Goal: Transaction & Acquisition: Purchase product/service

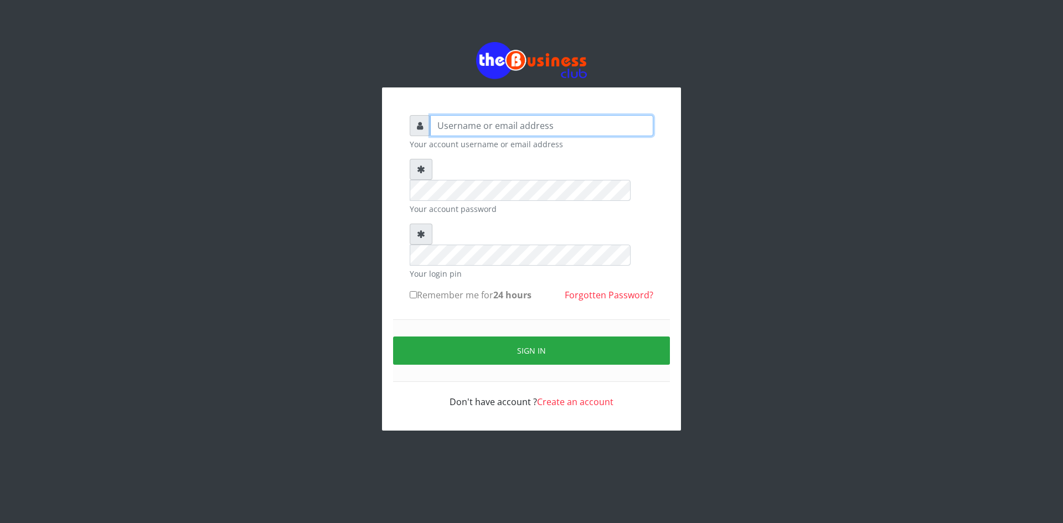
type input "ikhapo"
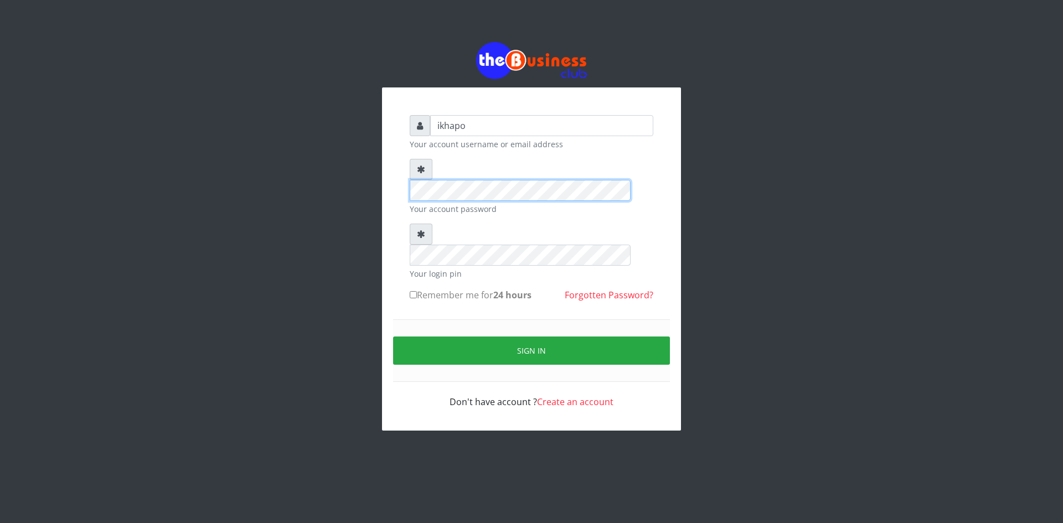
click at [417, 187] on div "Your account password" at bounding box center [532, 187] width 244 height 56
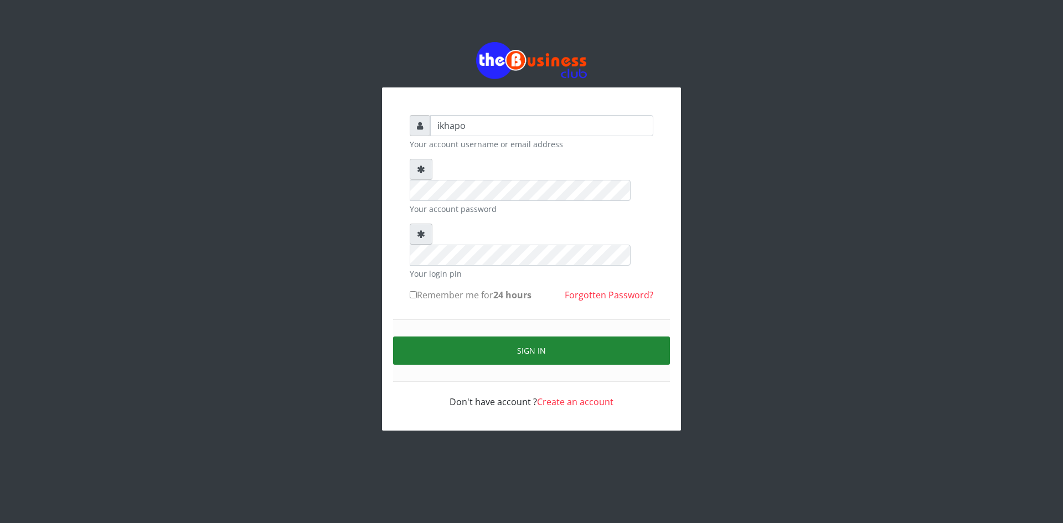
click at [435, 337] on button "Sign in" at bounding box center [531, 351] width 277 height 28
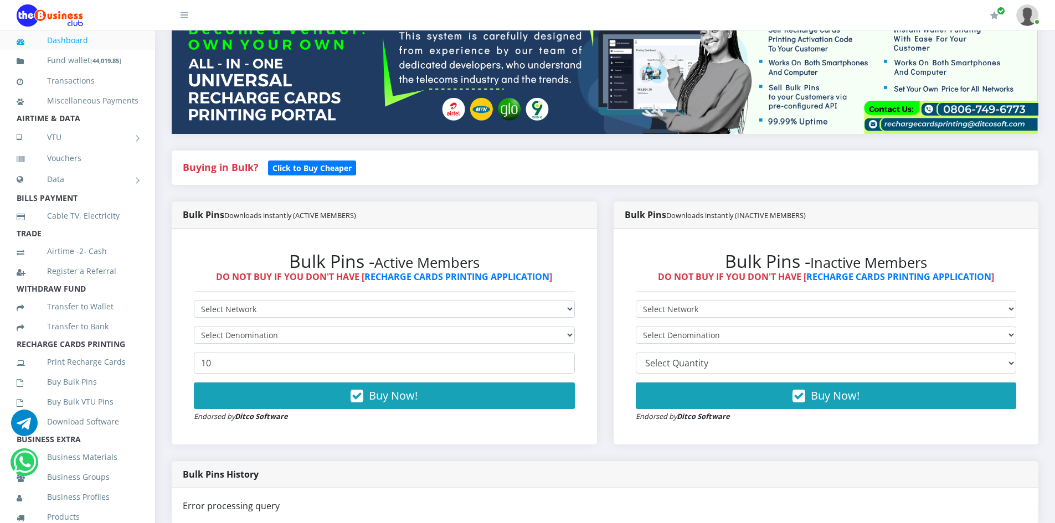
scroll to position [123, 0]
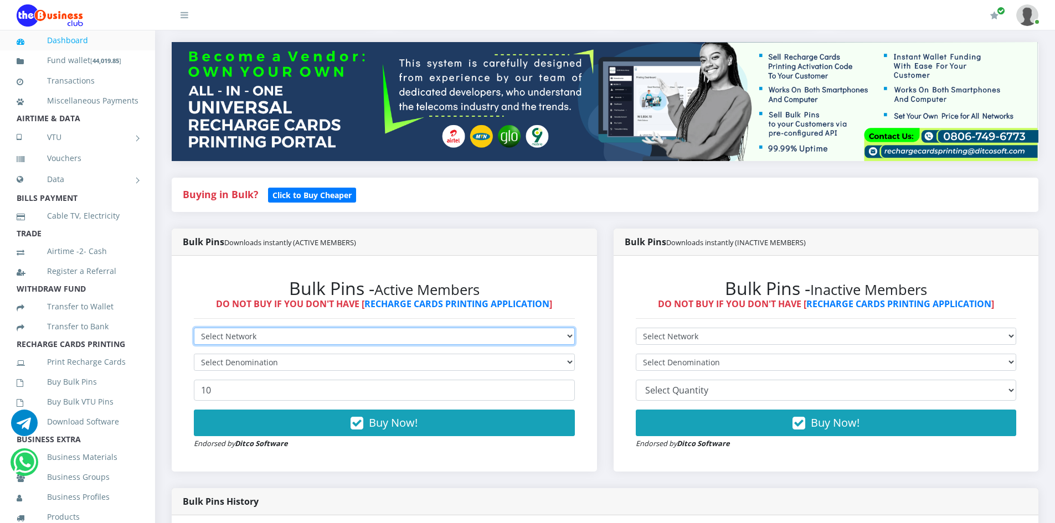
click at [416, 336] on select "Select Network MTN Globacom 9Mobile Airtel" at bounding box center [384, 336] width 381 height 17
click at [194, 328] on select "Select Network MTN Globacom 9Mobile Airtel" at bounding box center [384, 336] width 381 height 17
click at [288, 365] on select "Select Denomination" at bounding box center [384, 362] width 381 height 17
click at [278, 367] on select "Select Denomination" at bounding box center [384, 362] width 381 height 17
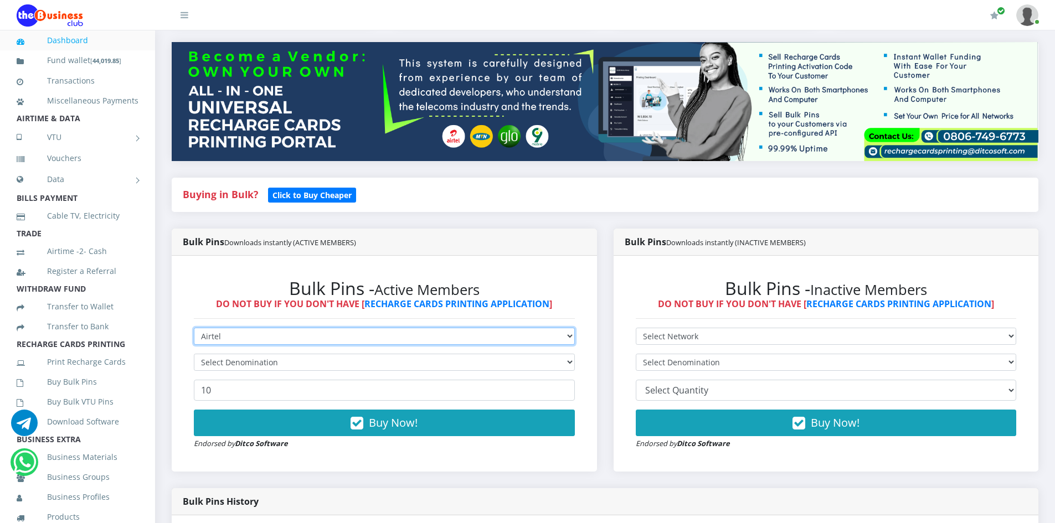
click at [220, 342] on select "Select Network MTN Globacom 9Mobile Airtel" at bounding box center [384, 336] width 381 height 17
click at [194, 328] on select "Select Network MTN Globacom 9Mobile Airtel" at bounding box center [384, 336] width 381 height 17
click at [226, 362] on select "Select Denomination" at bounding box center [384, 362] width 381 height 17
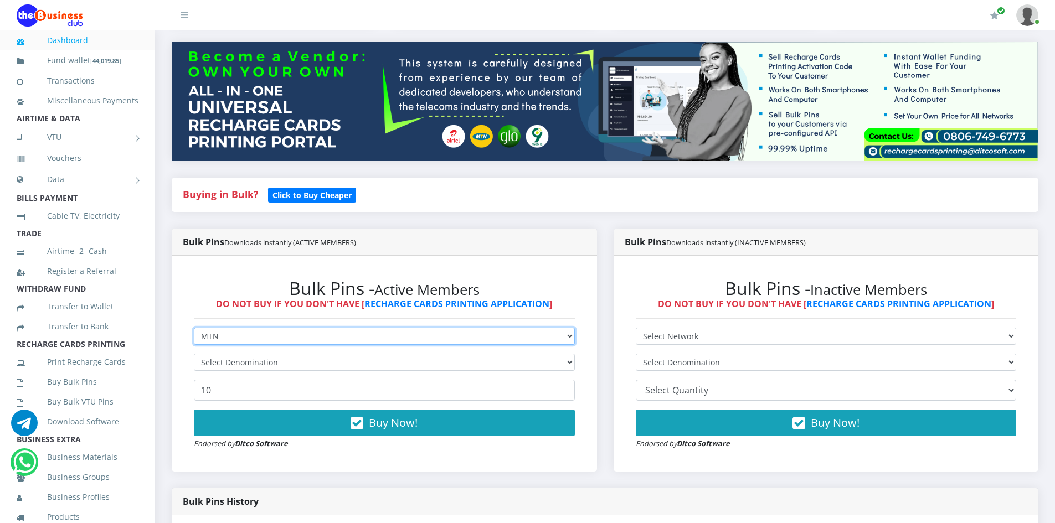
click at [225, 335] on select "Select Network MTN Globacom 9Mobile Airtel" at bounding box center [384, 336] width 381 height 17
click at [194, 328] on select "Select Network MTN Globacom 9Mobile Airtel" at bounding box center [384, 336] width 381 height 17
click at [374, 363] on select "Select Denomination" at bounding box center [384, 362] width 381 height 17
click at [306, 360] on select "Select Denomination" at bounding box center [384, 362] width 381 height 17
click at [305, 363] on select "Select Denomination" at bounding box center [384, 362] width 381 height 17
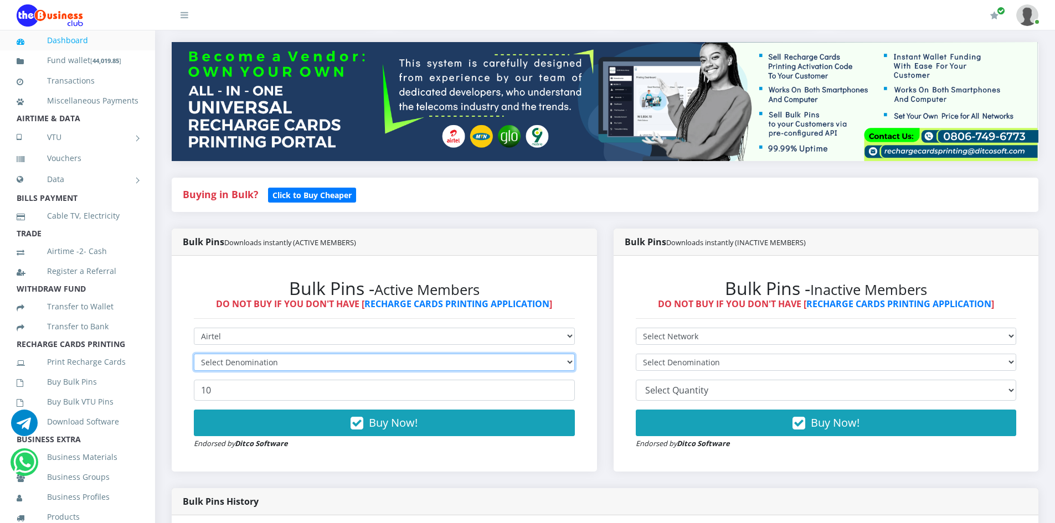
click at [305, 363] on select "Select Denomination" at bounding box center [384, 362] width 381 height 17
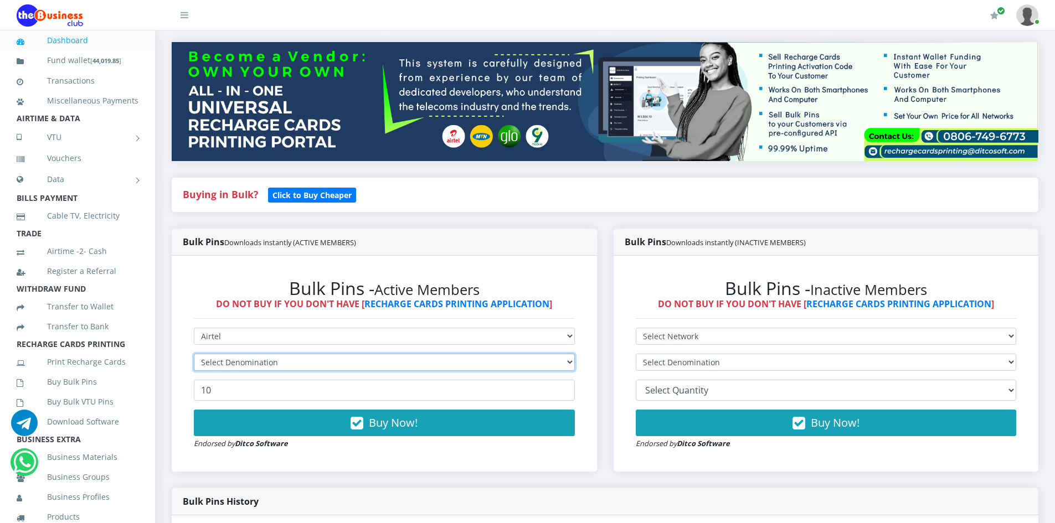
click at [305, 363] on select "Select Denomination" at bounding box center [384, 362] width 381 height 17
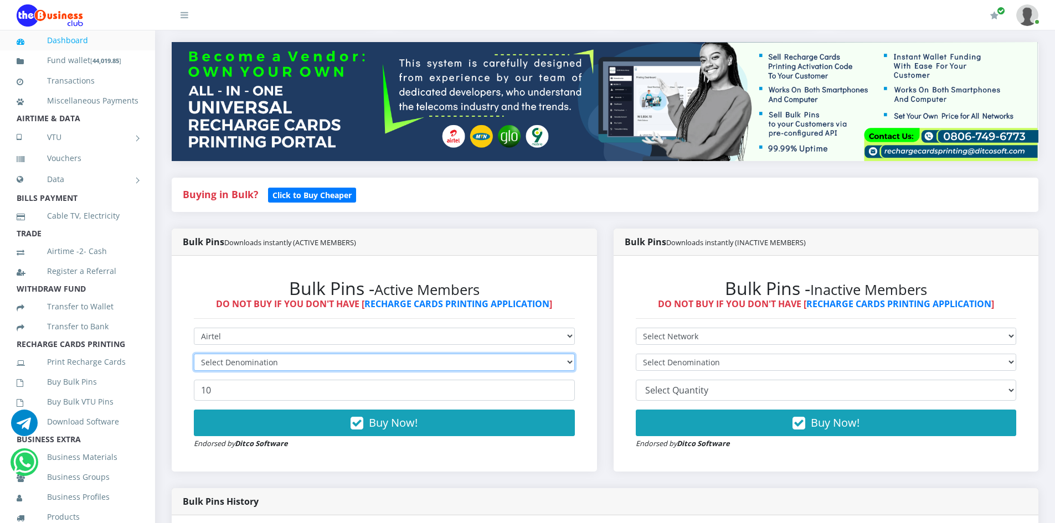
click at [305, 363] on select "Select Denomination" at bounding box center [384, 362] width 381 height 17
click at [287, 362] on select "Select Denomination" at bounding box center [384, 362] width 381 height 17
click at [256, 336] on select "Select Network MTN Globacom 9Mobile Airtel" at bounding box center [384, 336] width 381 height 17
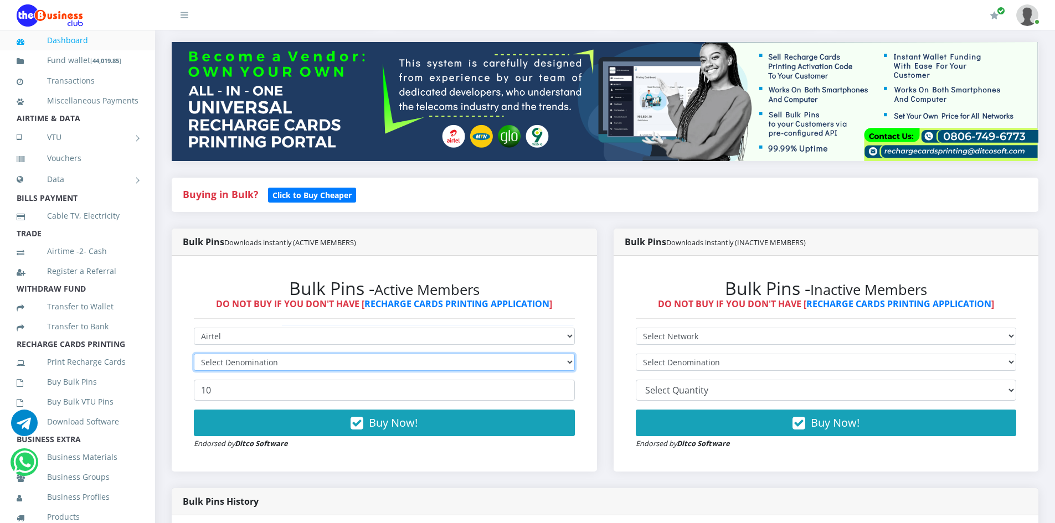
click at [257, 362] on select "Select Denomination" at bounding box center [384, 362] width 381 height 17
click at [257, 361] on select "Select Denomination" at bounding box center [384, 362] width 381 height 17
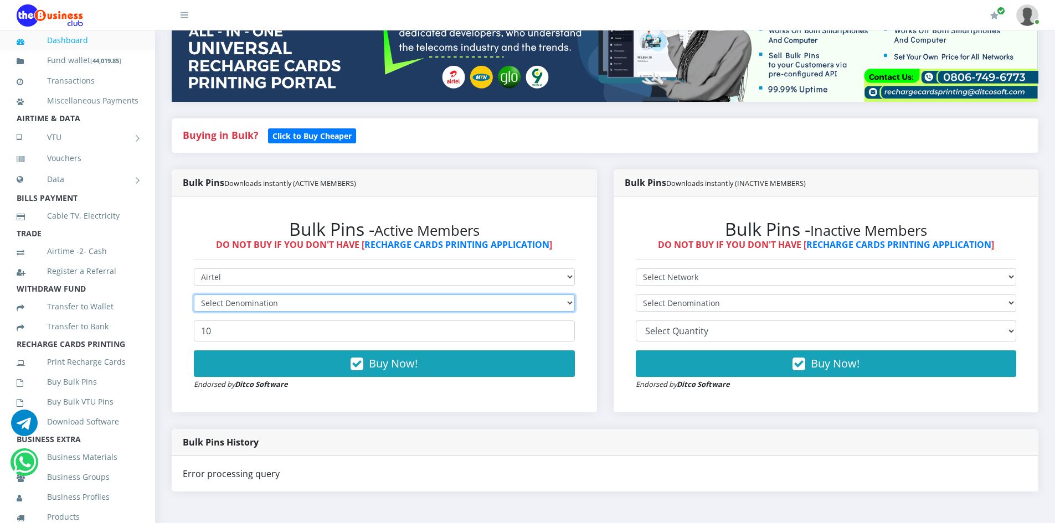
scroll to position [221, 0]
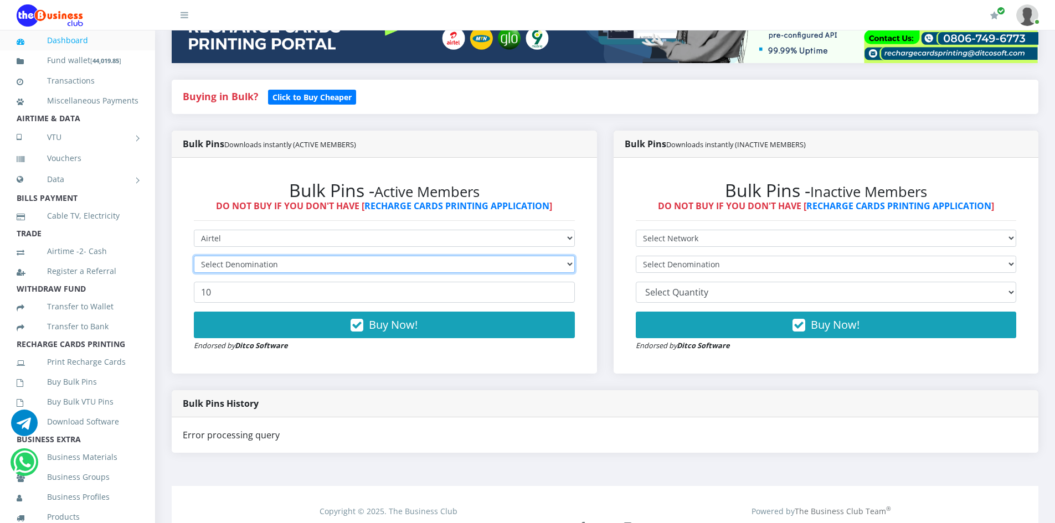
click at [360, 267] on select "Select Denomination" at bounding box center [384, 264] width 381 height 17
click at [309, 256] on select "Select Denomination" at bounding box center [384, 264] width 381 height 17
click at [307, 262] on select "Select Denomination" at bounding box center [384, 264] width 381 height 17
click at [307, 261] on select "Select Denomination" at bounding box center [384, 264] width 381 height 17
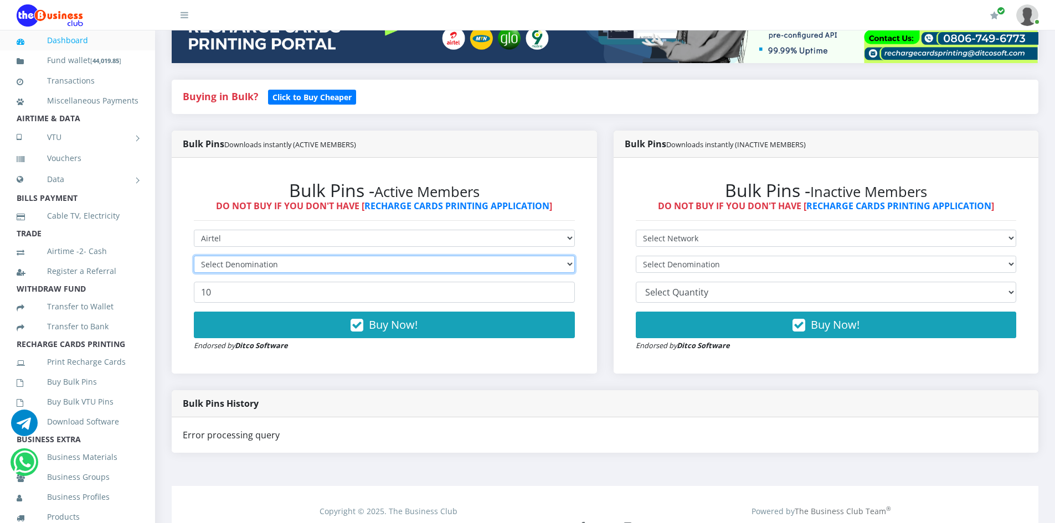
click at [307, 261] on select "Select Denomination" at bounding box center [384, 264] width 381 height 17
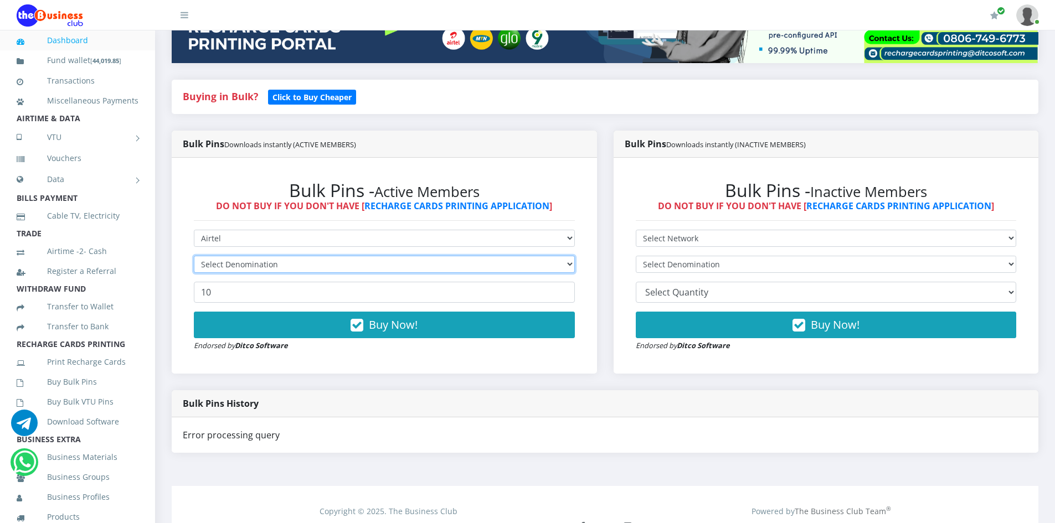
click at [295, 260] on select "Select Denomination" at bounding box center [384, 264] width 381 height 17
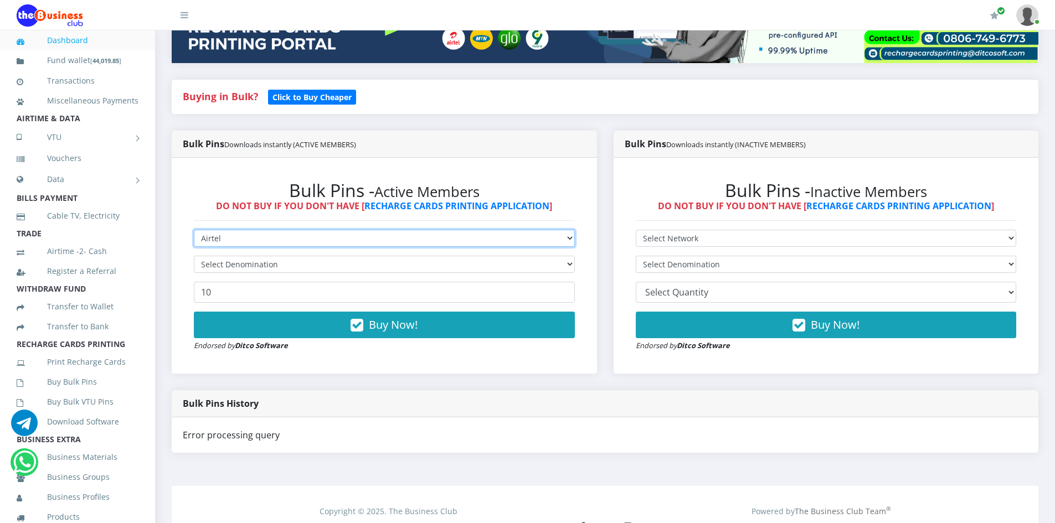
click at [225, 238] on select "Select Network MTN Globacom 9Mobile Airtel" at bounding box center [384, 238] width 381 height 17
select select "9Mobile"
click at [194, 230] on select "Select Network MTN Globacom 9Mobile Airtel" at bounding box center [384, 238] width 381 height 17
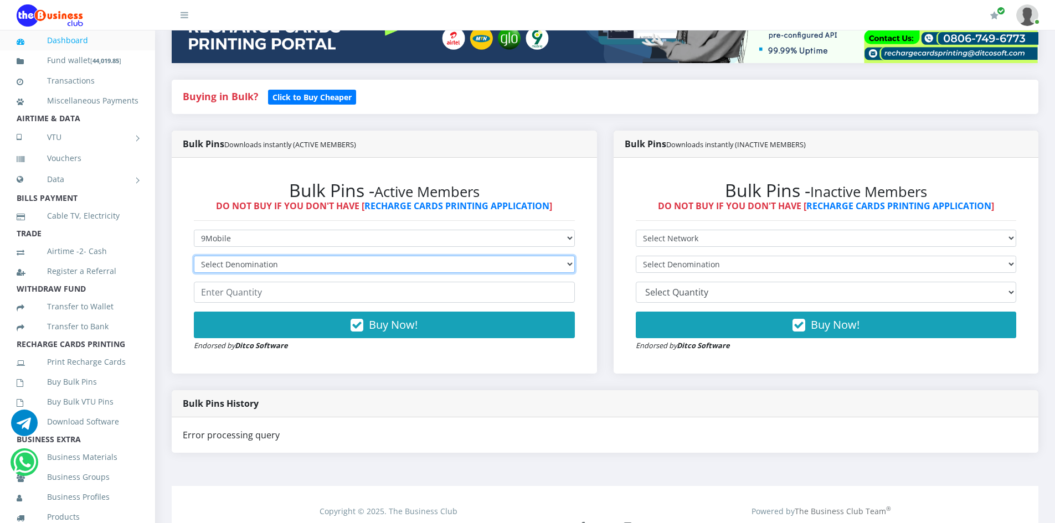
click at [276, 263] on select "Select Denomination 9Mobile NGN100 - ₦94.99 9Mobile NGN200 - ₦189.98 9Mobile NG…" at bounding box center [384, 264] width 381 height 17
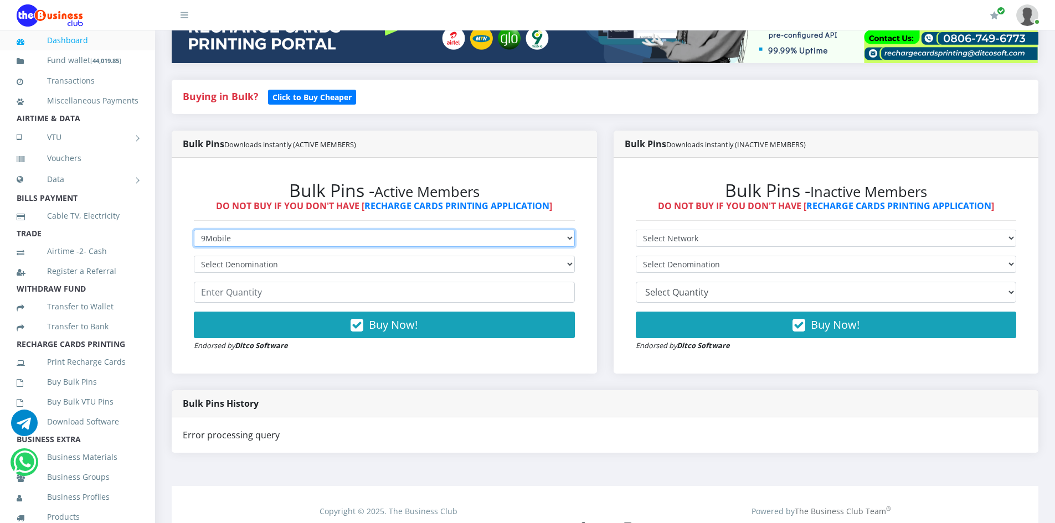
click at [274, 236] on select "Select Network MTN Globacom 9Mobile Airtel" at bounding box center [384, 238] width 381 height 17
select select "Airtel"
click at [194, 230] on select "Select Network MTN Globacom 9Mobile Airtel" at bounding box center [384, 238] width 381 height 17
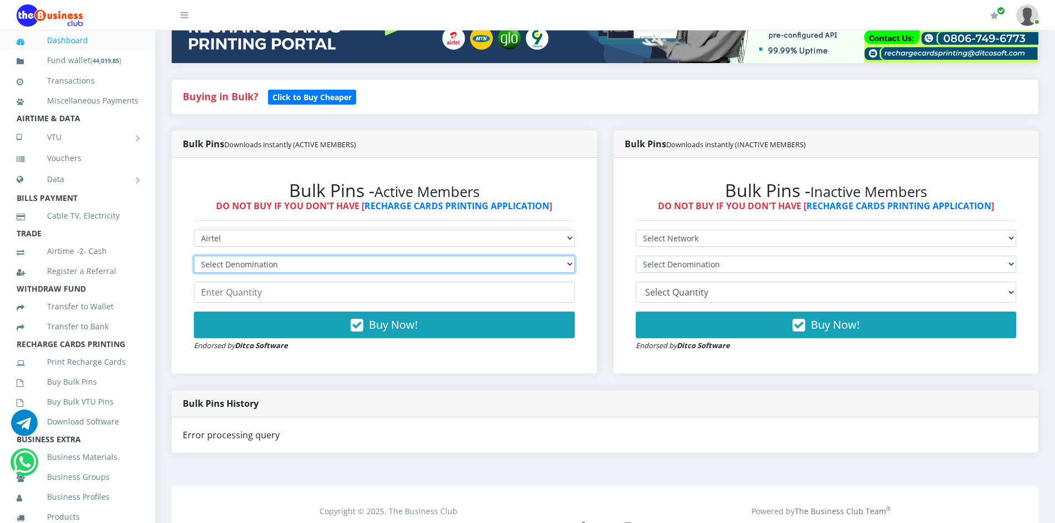
click at [254, 267] on select "Select Denomination" at bounding box center [384, 264] width 381 height 17
click at [256, 266] on select "Select Denomination" at bounding box center [384, 264] width 381 height 17
select select "96.38-100"
click at [194, 256] on select "Select Denomination Airtel NGN100 - ₦96.38 Airtel NGN200 - ₦192.76 Airtel NGN50…" at bounding box center [384, 264] width 381 height 17
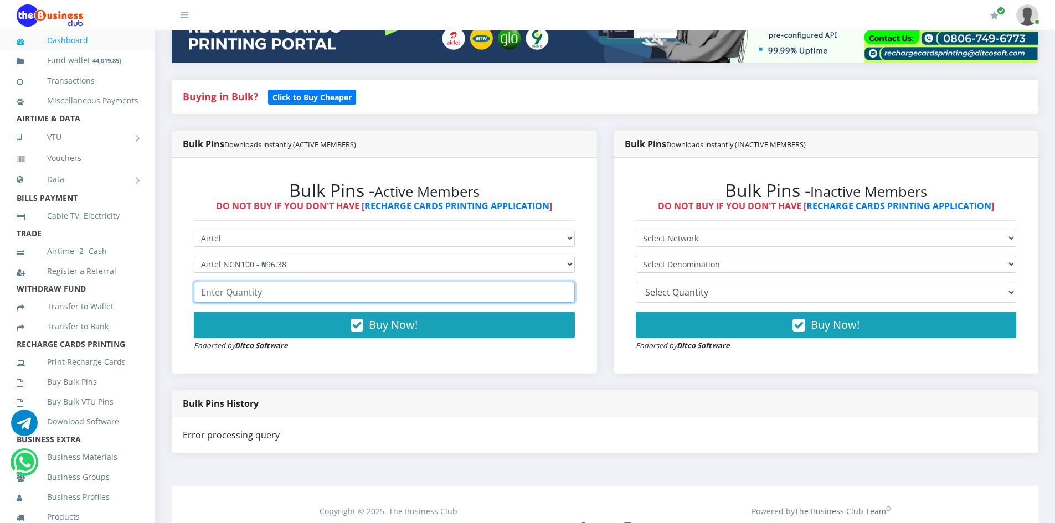
click at [246, 292] on input "number" at bounding box center [384, 292] width 381 height 21
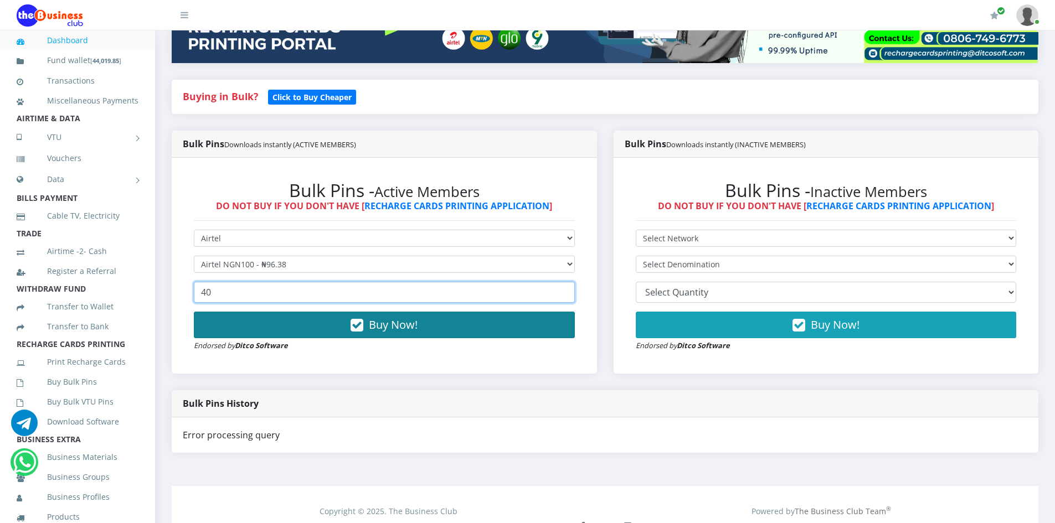
type input "40"
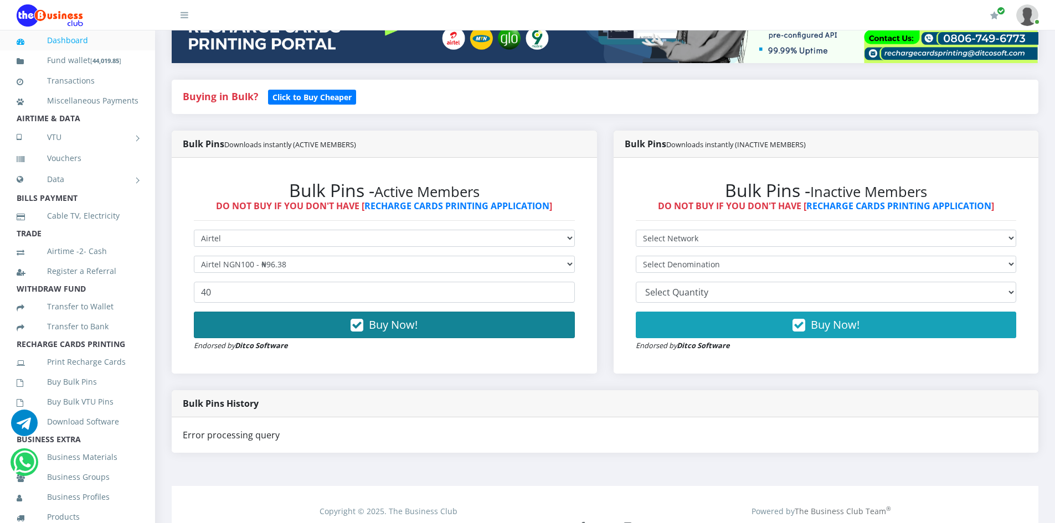
click at [318, 323] on button "Buy Now!" at bounding box center [384, 325] width 381 height 27
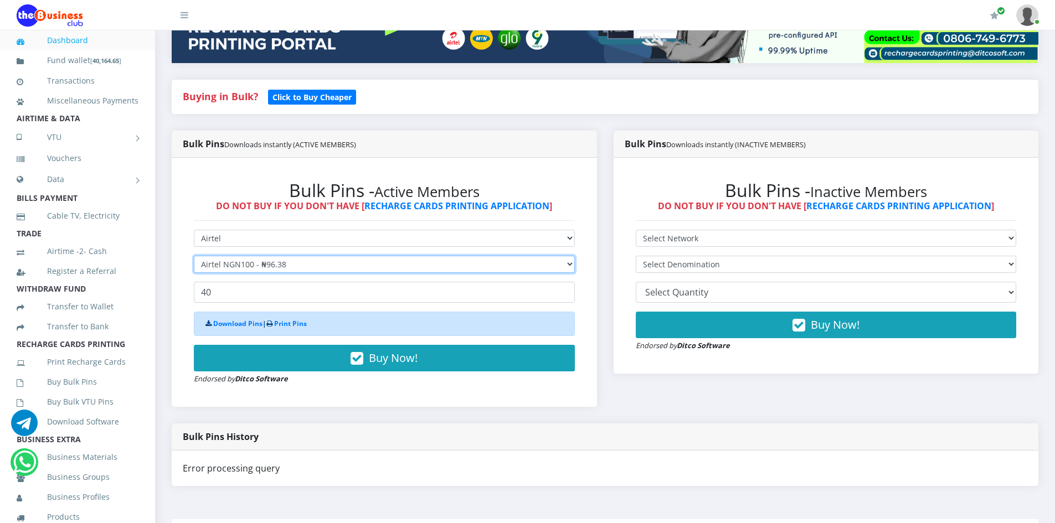
click at [240, 264] on select "Select Denomination Airtel NGN100 - ₦96.38 Airtel NGN200 - ₦192.76 Airtel NGN50…" at bounding box center [384, 264] width 381 height 17
select select "192.76-200"
click at [194, 256] on select "Select Denomination Airtel NGN100 - ₦96.38 Airtel NGN200 - ₦192.76 Airtel NGN50…" at bounding box center [384, 264] width 381 height 17
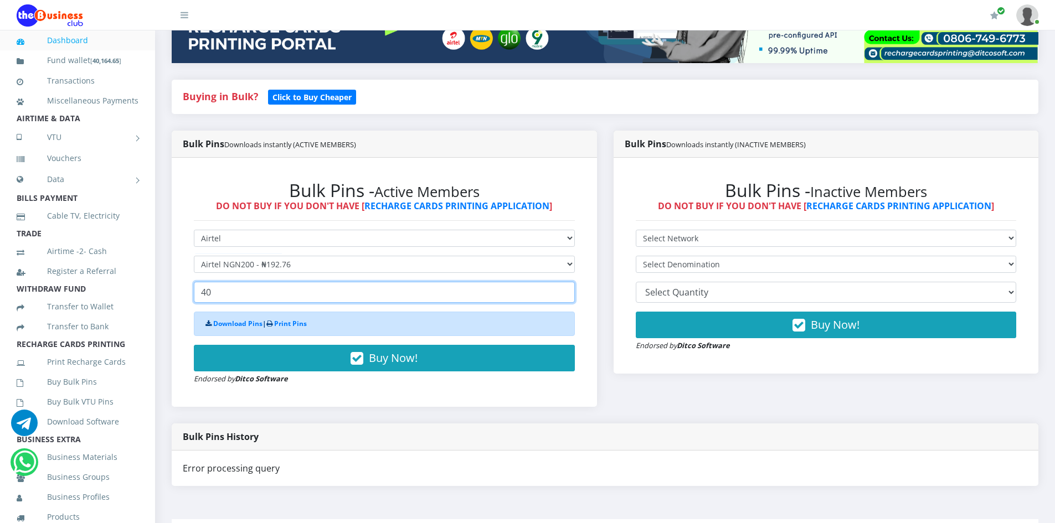
click at [284, 293] on input "40" at bounding box center [384, 292] width 381 height 21
type input "4"
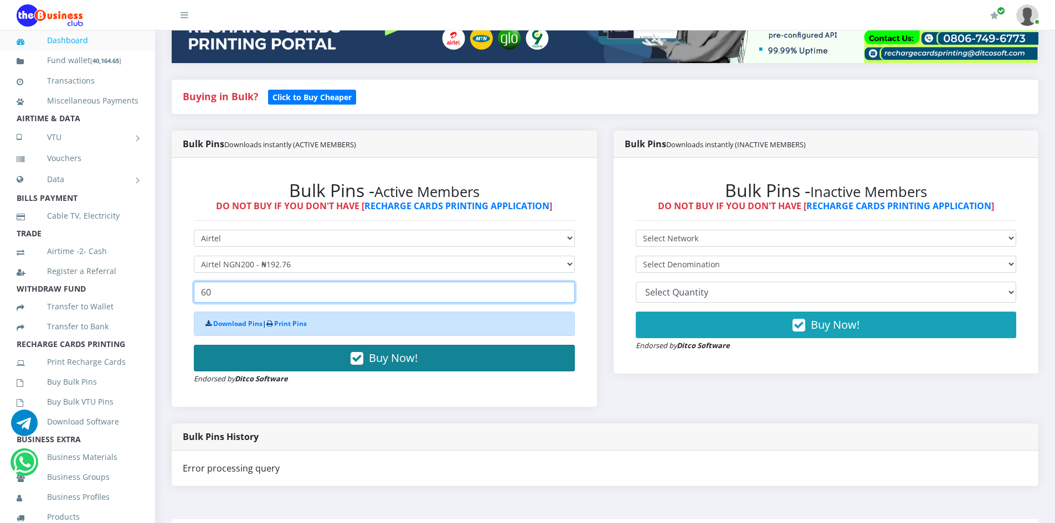
type input "60"
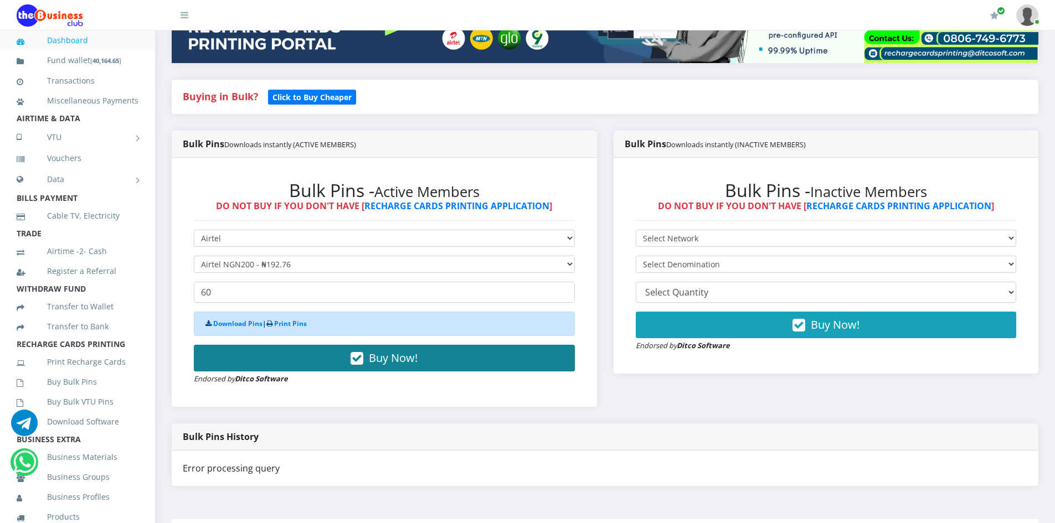
click at [328, 357] on button "Buy Now!" at bounding box center [384, 358] width 381 height 27
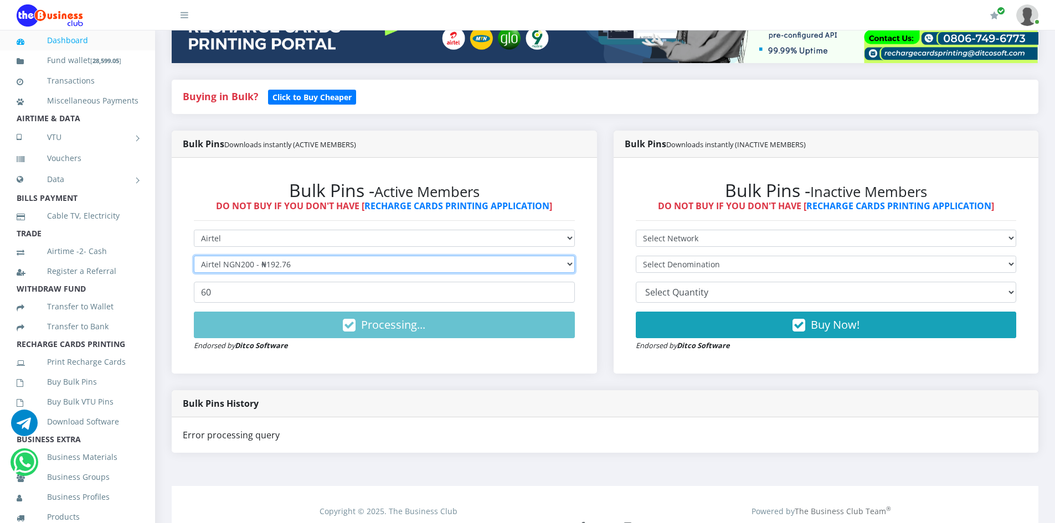
click at [277, 267] on select "Select Denomination Airtel NGN100 - ₦96.38 Airtel NGN200 - ₦192.76 Airtel NGN50…" at bounding box center [384, 264] width 381 height 17
select select "481.9-500"
click at [194, 256] on select "Select Denomination Airtel NGN100 - ₦96.38 Airtel NGN200 - ₦192.76 Airtel NGN50…" at bounding box center [384, 264] width 381 height 17
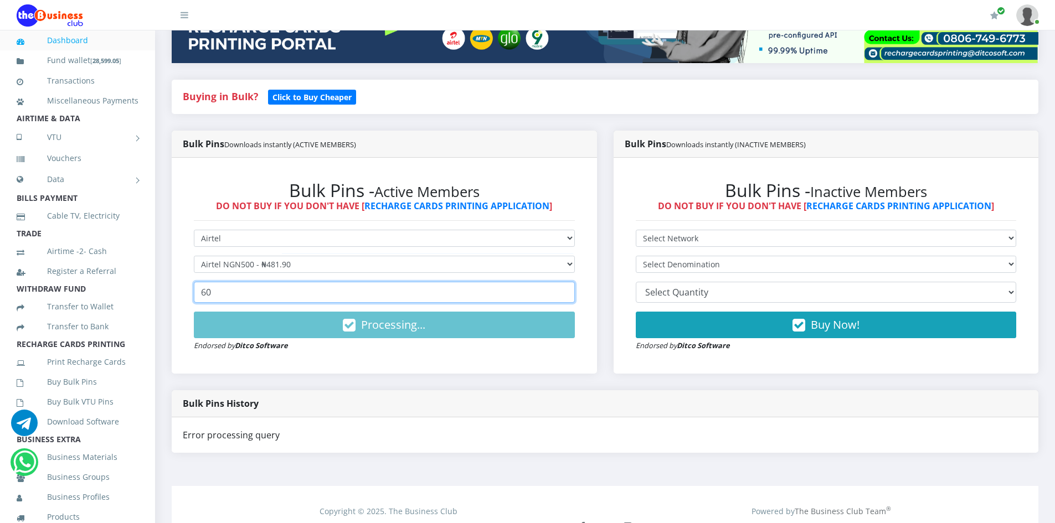
click at [234, 294] on input "60" at bounding box center [384, 292] width 381 height 21
type input "6"
type input "20"
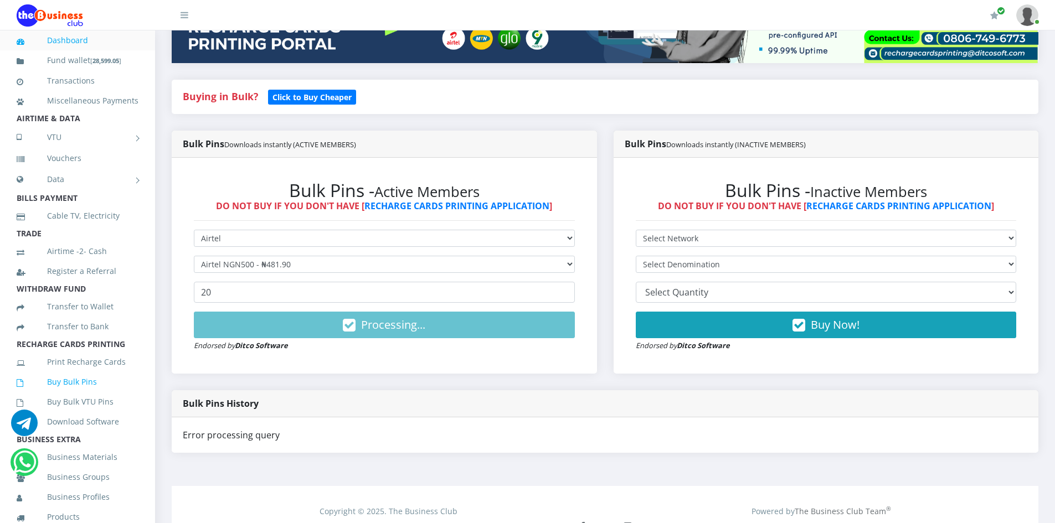
click at [70, 395] on link "Buy Bulk Pins" at bounding box center [78, 381] width 122 height 25
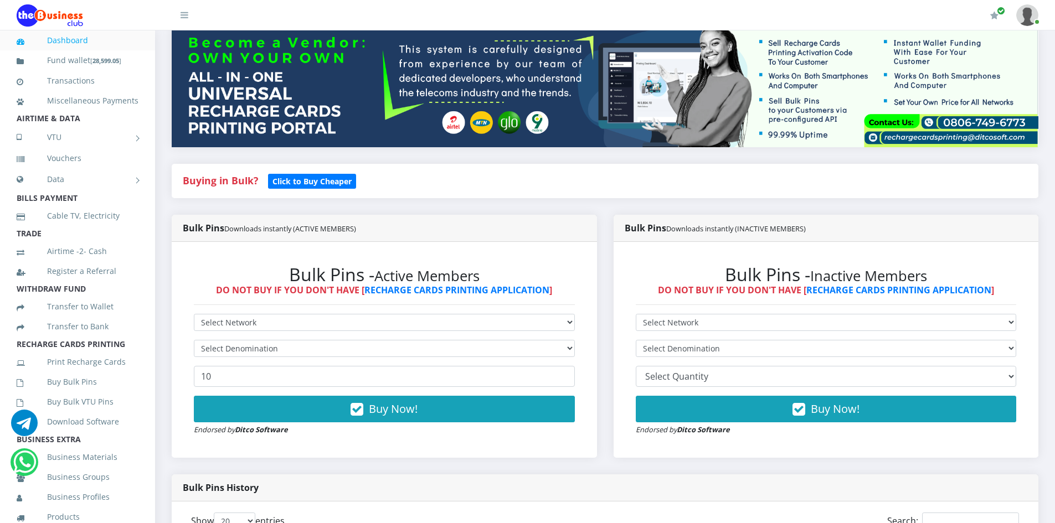
scroll to position [111, 0]
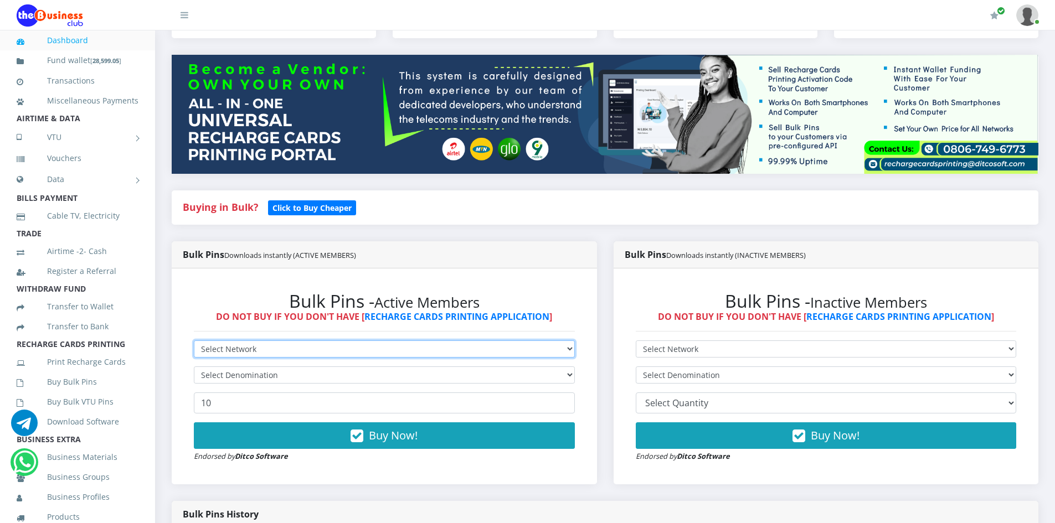
click at [323, 341] on select "Select Network MTN Globacom 9Mobile Airtel" at bounding box center [384, 349] width 381 height 17
select select "Airtel"
click at [194, 341] on select "Select Network MTN Globacom 9Mobile Airtel" at bounding box center [384, 349] width 381 height 17
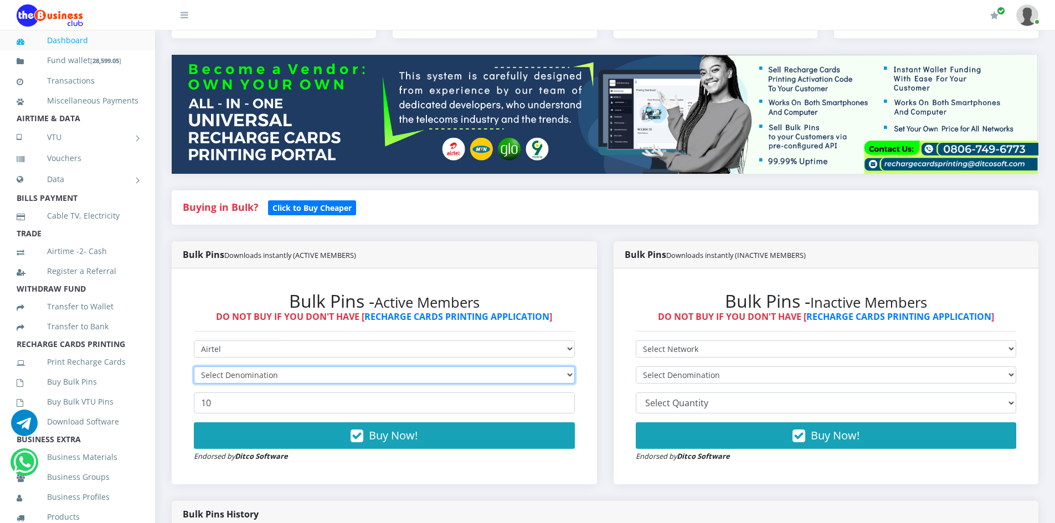
click at [240, 367] on select "Select Denomination" at bounding box center [384, 375] width 381 height 17
click at [240, 367] on select "Select Denomination Airtel NGN100 - ₦96.38 Airtel NGN200 - ₦192.76 Airtel NGN50…" at bounding box center [384, 375] width 381 height 17
select select "481.9-500"
click at [194, 367] on select "Select Denomination Airtel NGN100 - ₦96.38 Airtel NGN200 - ₦192.76 Airtel NGN50…" at bounding box center [384, 375] width 381 height 17
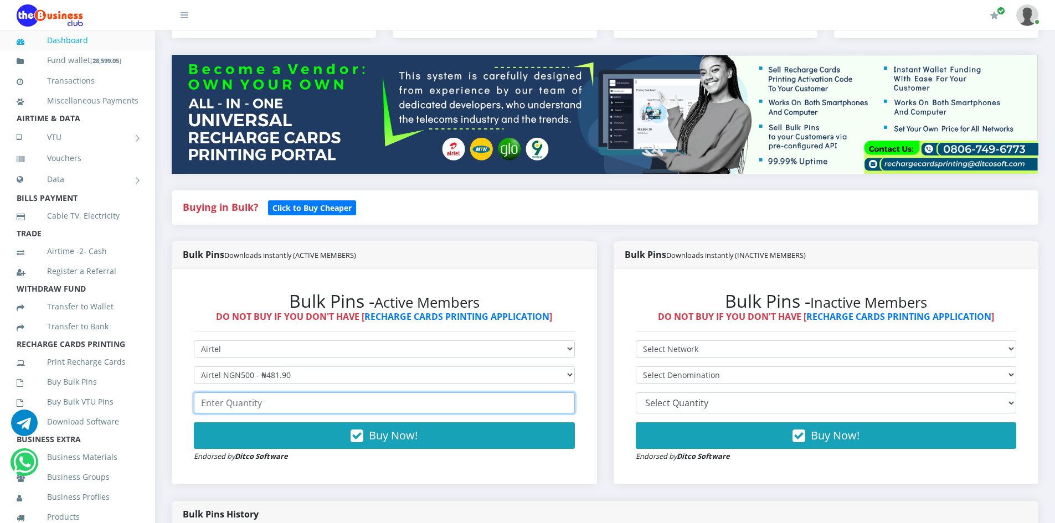
click at [238, 393] on input "number" at bounding box center [384, 403] width 381 height 21
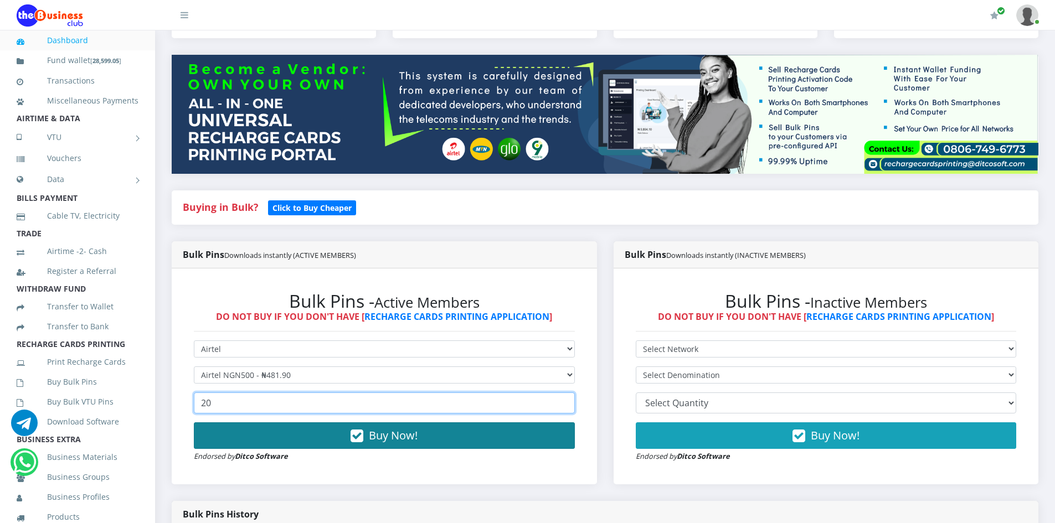
type input "20"
click at [315, 423] on button "Buy Now!" at bounding box center [384, 436] width 381 height 27
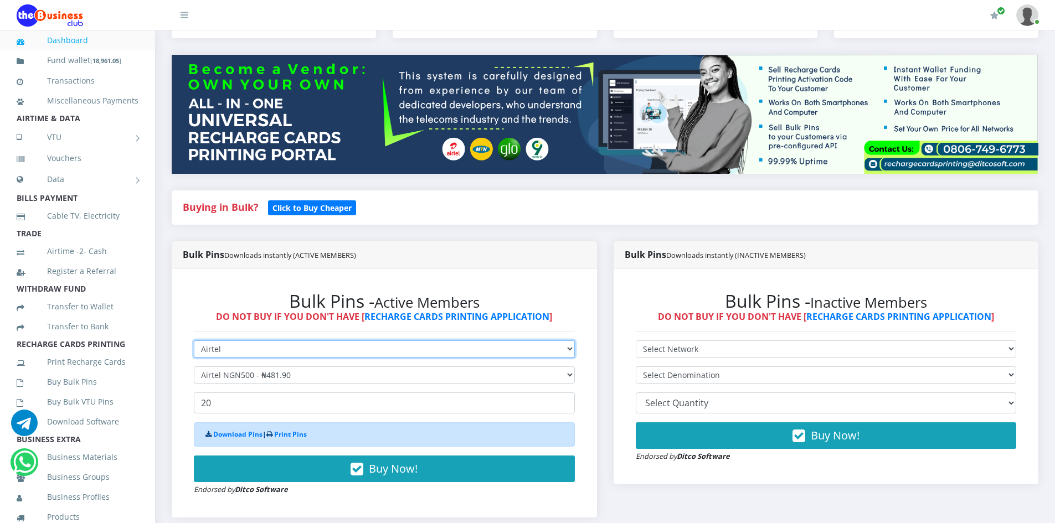
click at [313, 341] on select "Select Network MTN Globacom 9Mobile Airtel" at bounding box center [384, 349] width 381 height 17
select select "MTN"
click at [194, 341] on select "Select Network MTN Globacom 9Mobile Airtel" at bounding box center [384, 349] width 381 height 17
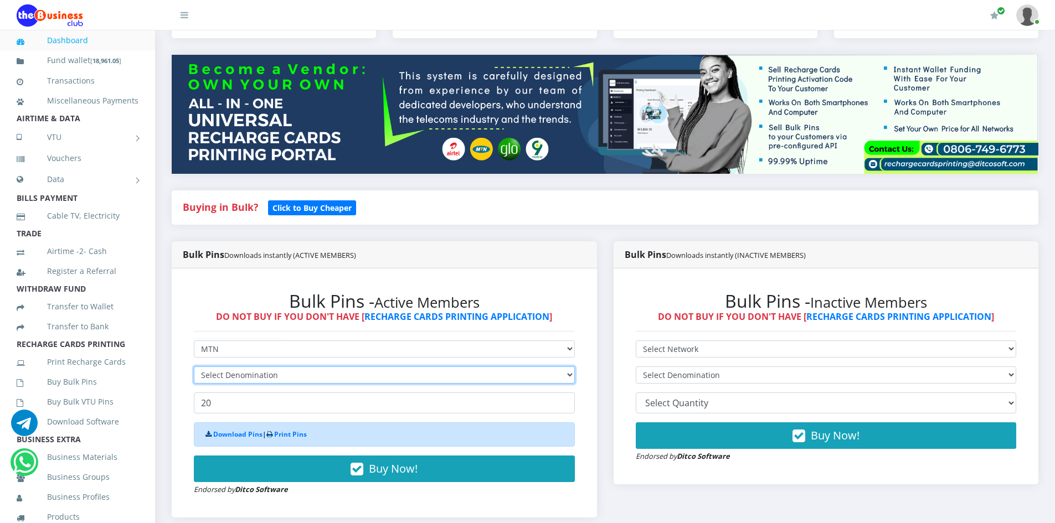
click at [221, 367] on select "Select Denomination" at bounding box center [384, 375] width 381 height 17
select select "96.99-100"
click at [194, 367] on select "Select Denomination MTN NGN100 - ₦96.99 MTN NGN200 - ₦193.98 MTN NGN400 - ₦387.…" at bounding box center [384, 375] width 381 height 17
click at [230, 393] on input "number" at bounding box center [384, 403] width 381 height 21
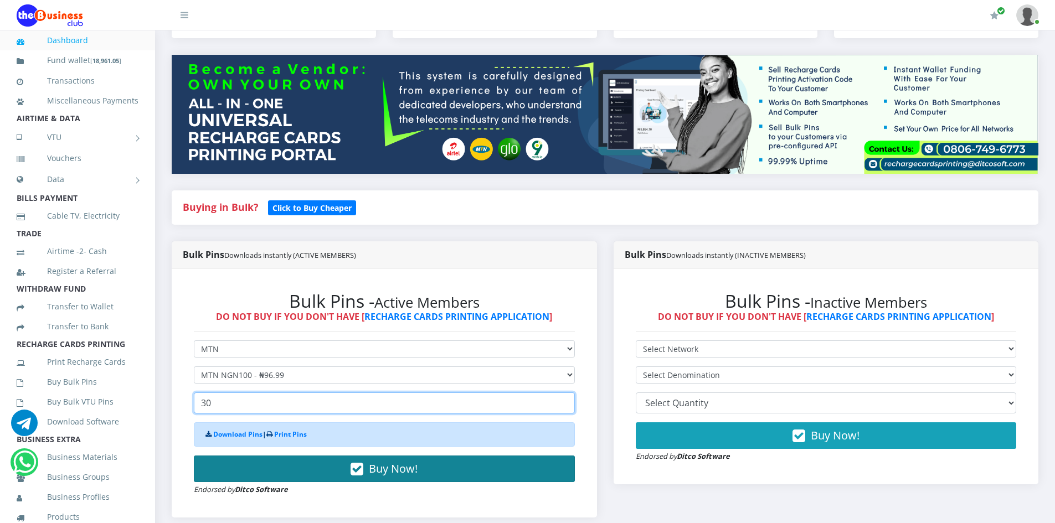
type input "30"
click at [419, 456] on button "Buy Now!" at bounding box center [384, 469] width 381 height 27
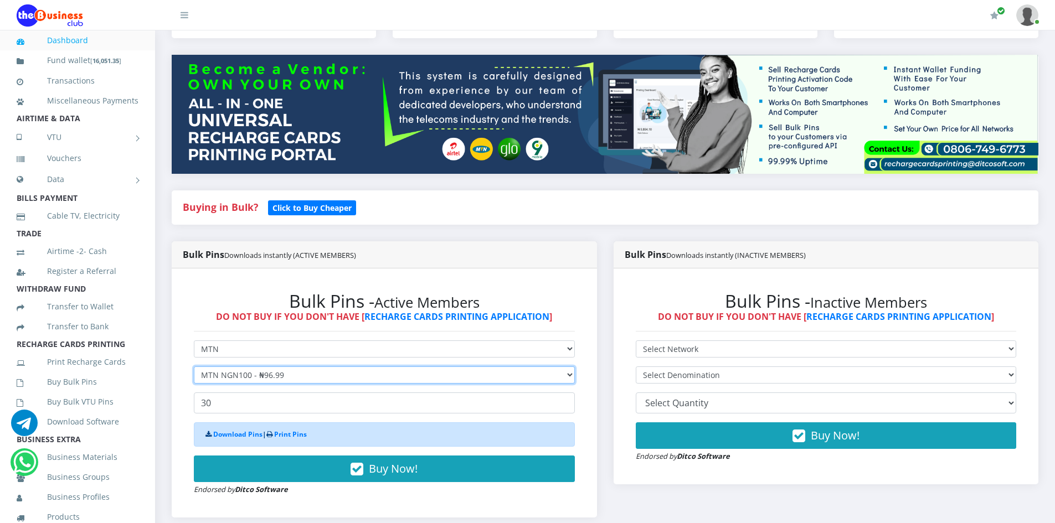
click at [285, 367] on select "Select Denomination MTN NGN100 - ₦96.99 MTN NGN200 - ₦193.98 MTN NGN400 - ₦387.…" at bounding box center [384, 375] width 381 height 17
select select "193.98-200"
click at [194, 367] on select "Select Denomination MTN NGN100 - ₦96.99 MTN NGN200 - ₦193.98 MTN NGN400 - ₦387.…" at bounding box center [384, 375] width 381 height 17
click at [226, 393] on input "30" at bounding box center [384, 403] width 381 height 21
type input "3"
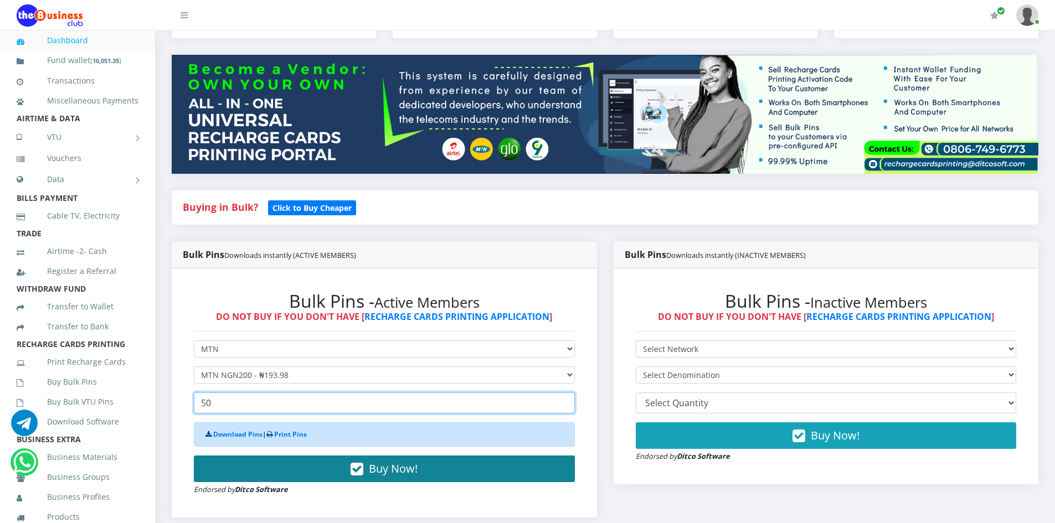
type input "50"
click at [344, 456] on button "Buy Now!" at bounding box center [384, 469] width 381 height 27
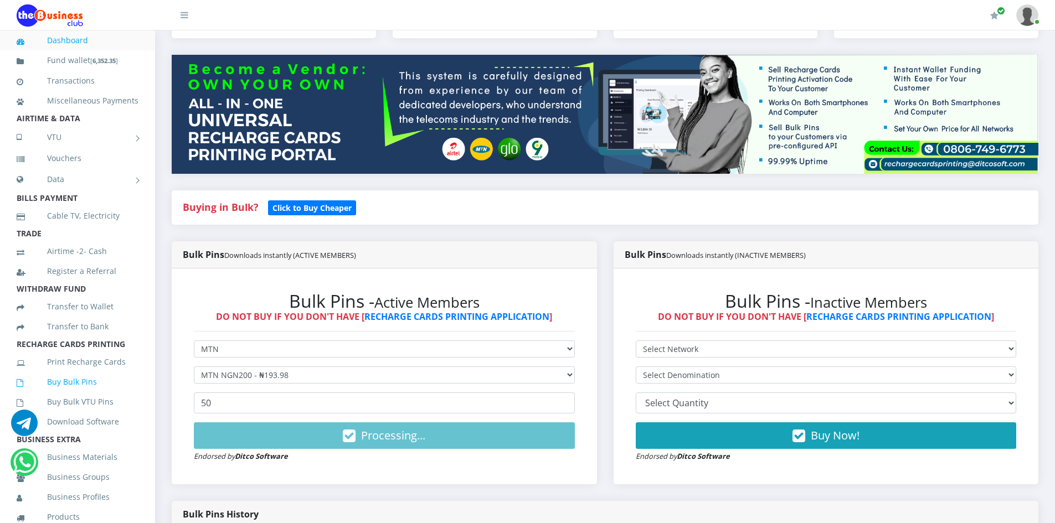
click at [69, 395] on link "Buy Bulk Pins" at bounding box center [78, 381] width 122 height 25
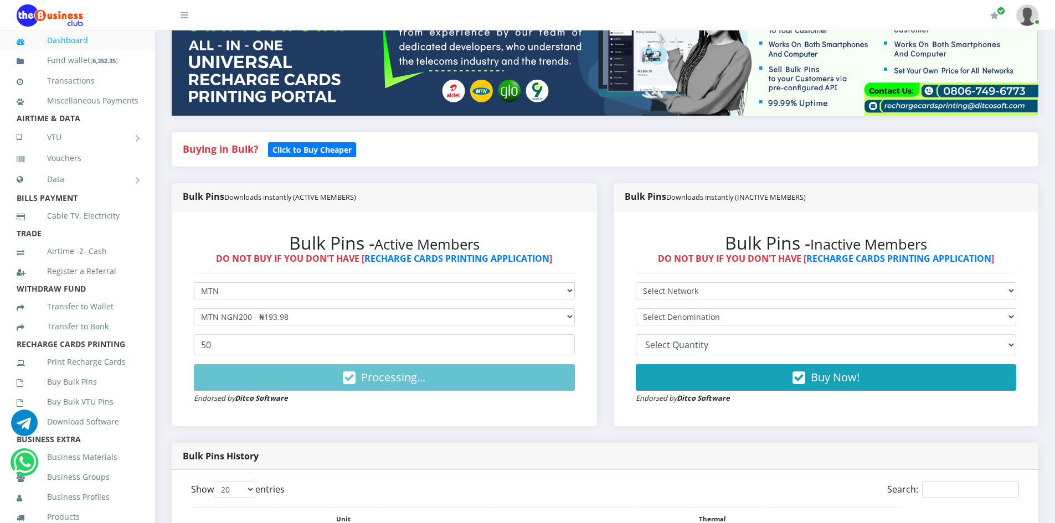
scroll to position [166, 0]
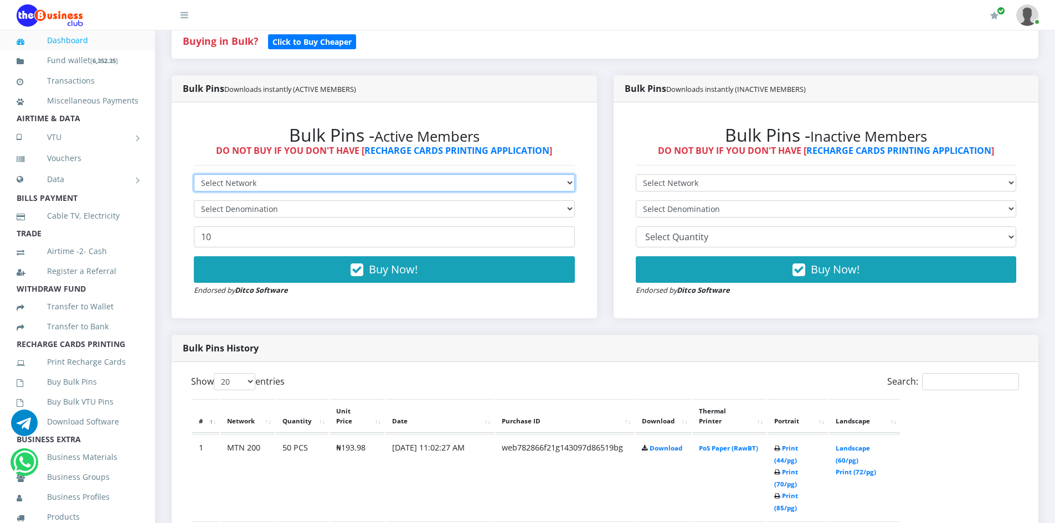
click at [328, 181] on select "Select Network MTN Globacom 9Mobile Airtel" at bounding box center [384, 182] width 381 height 17
select select "MTN"
click at [194, 174] on select "Select Network MTN Globacom 9Mobile Airtel" at bounding box center [384, 182] width 381 height 17
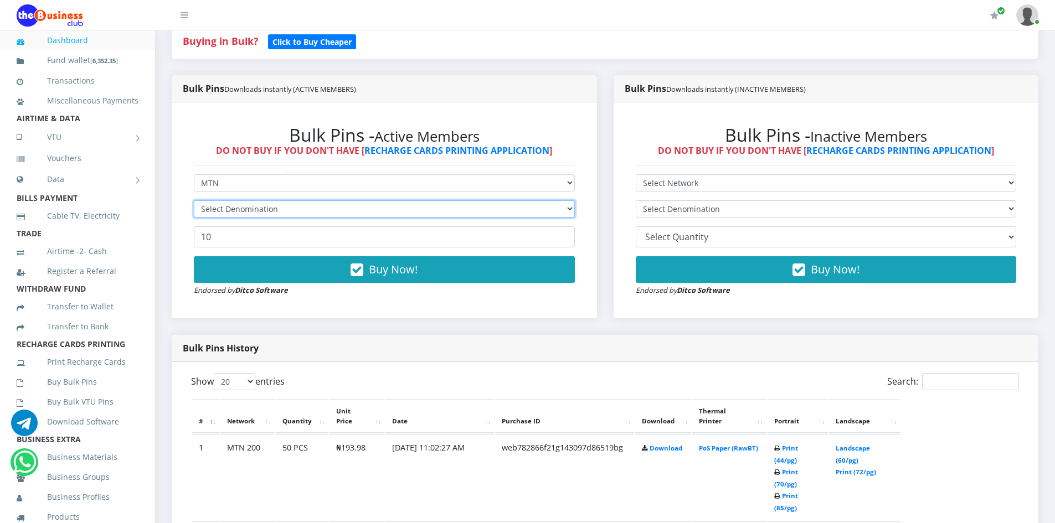
click at [277, 209] on select "Select Denomination" at bounding box center [384, 208] width 381 height 17
select select "484.95-500"
click at [194, 200] on select "Select Denomination MTN NGN100 - ₦96.99 MTN NGN200 - ₦193.98 MTN NGN400 - ₦387.…" at bounding box center [384, 208] width 381 height 17
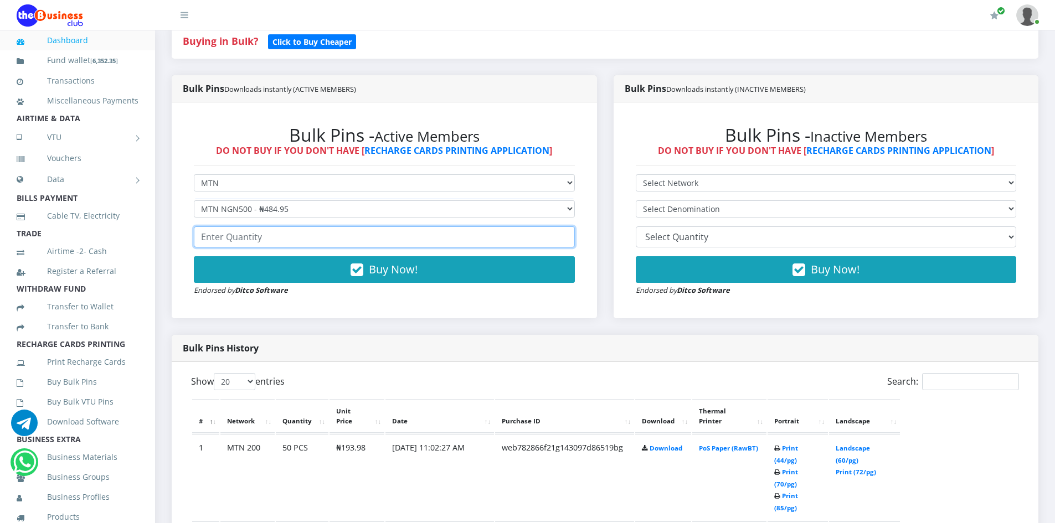
click at [253, 236] on input "number" at bounding box center [384, 236] width 381 height 21
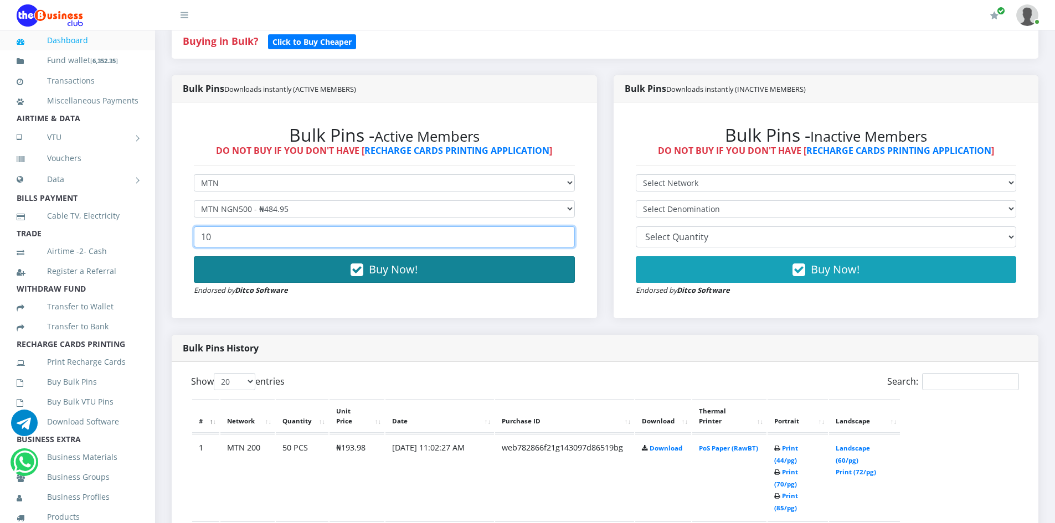
type input "10"
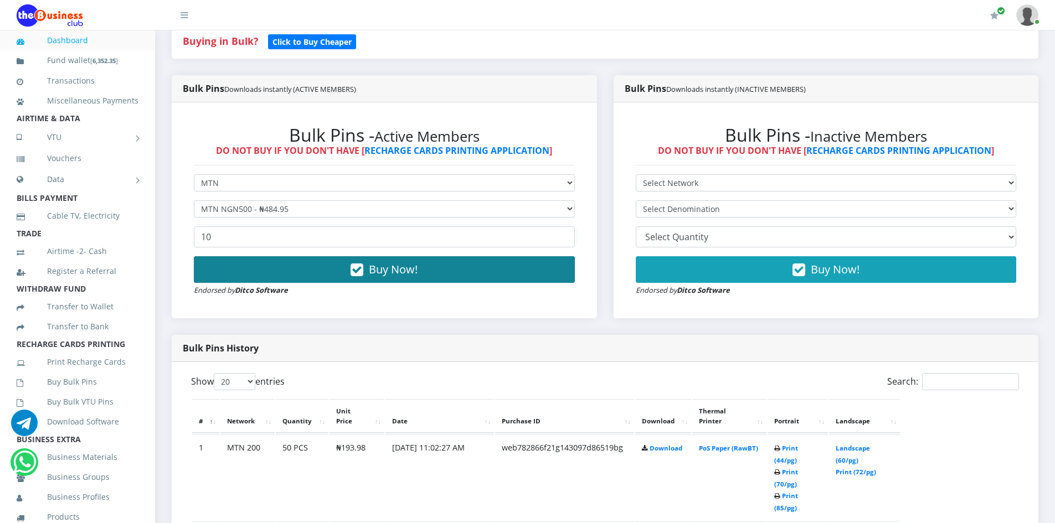
click at [323, 263] on button "Buy Now!" at bounding box center [384, 269] width 381 height 27
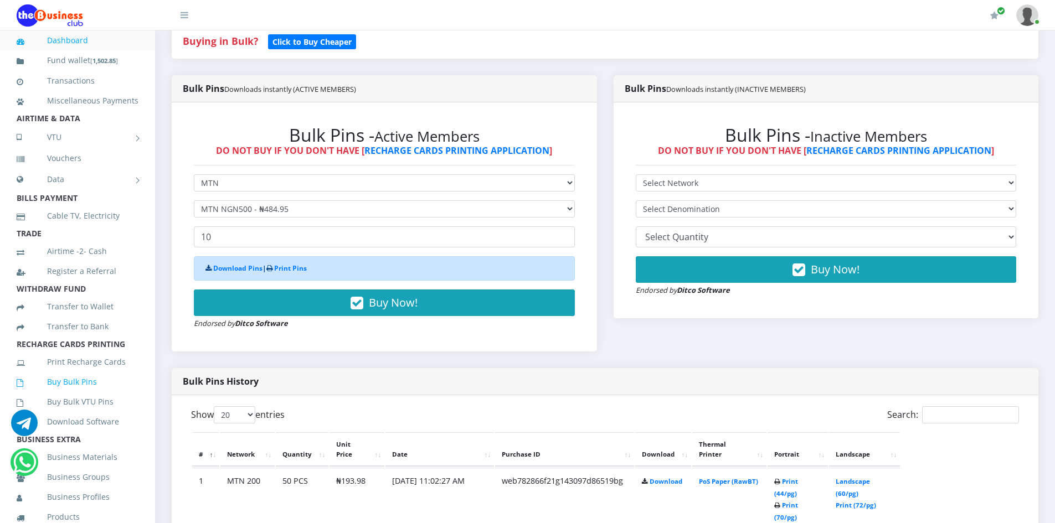
click at [62, 395] on link "Buy Bulk Pins" at bounding box center [78, 381] width 122 height 25
click at [74, 394] on link "Buy Bulk Pins" at bounding box center [78, 381] width 122 height 25
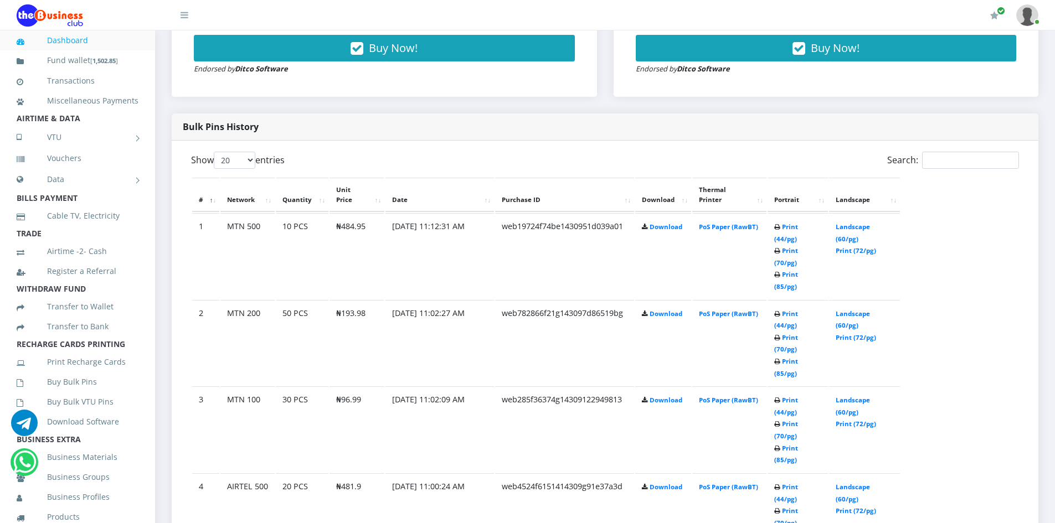
scroll to position [554, 0]
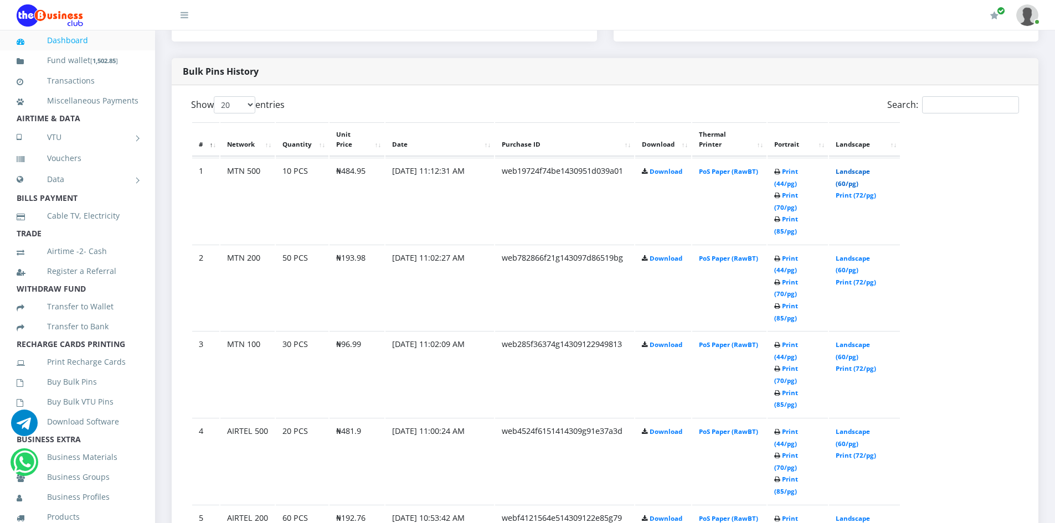
click at [861, 167] on link "Landscape (60/pg)" at bounding box center [853, 177] width 34 height 20
click at [857, 254] on link "Landscape (60/pg)" at bounding box center [853, 264] width 34 height 20
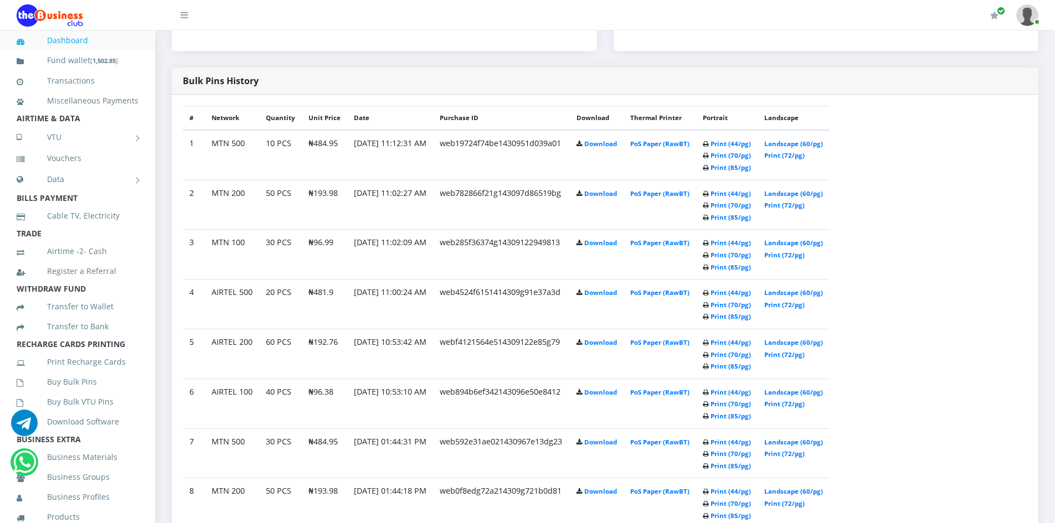
scroll to position [554, 0]
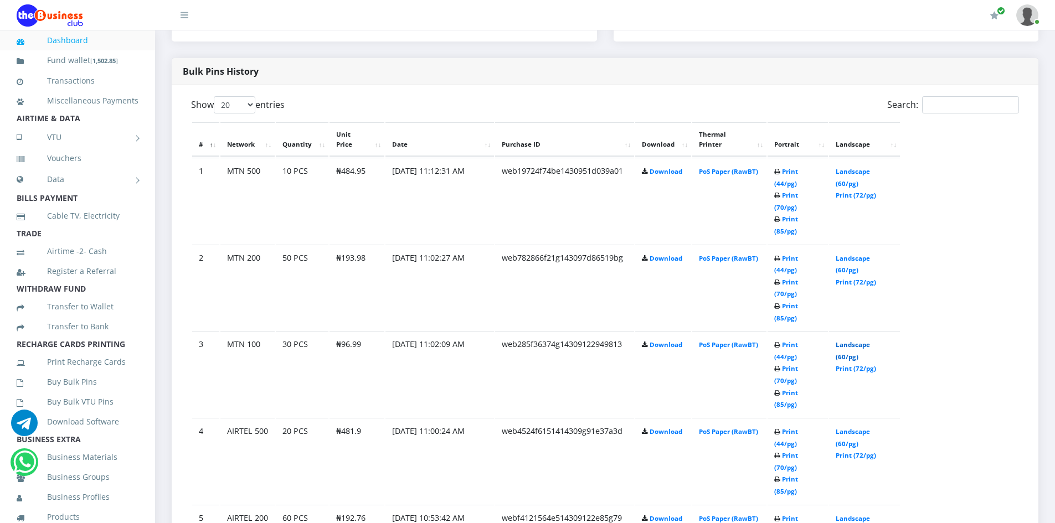
click at [862, 341] on link "Landscape (60/pg)" at bounding box center [853, 351] width 34 height 20
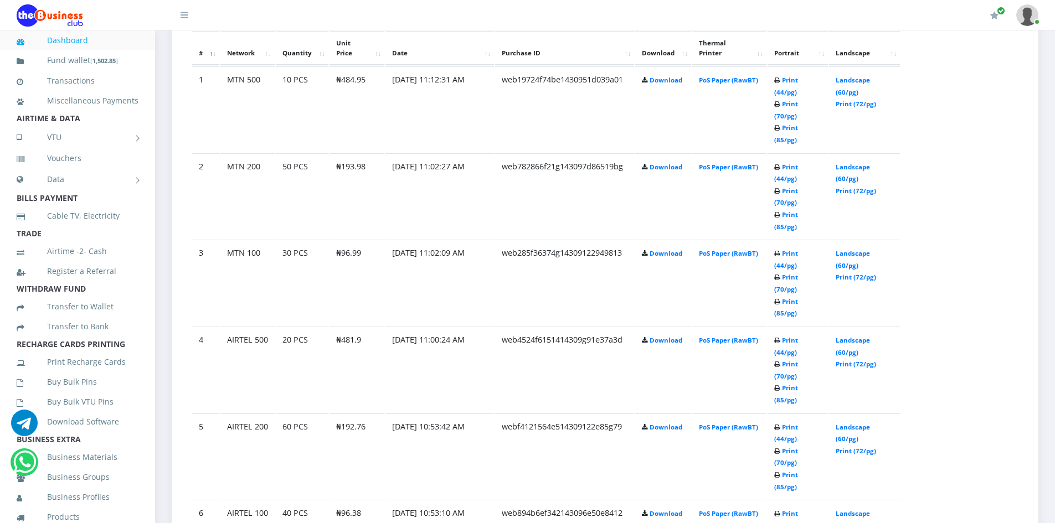
scroll to position [664, 0]
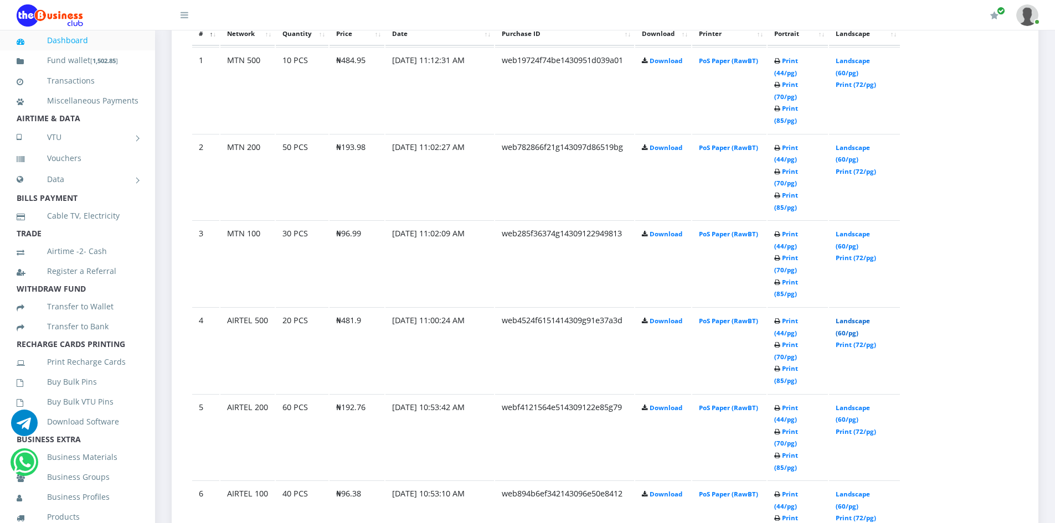
click at [865, 317] on link "Landscape (60/pg)" at bounding box center [853, 327] width 34 height 20
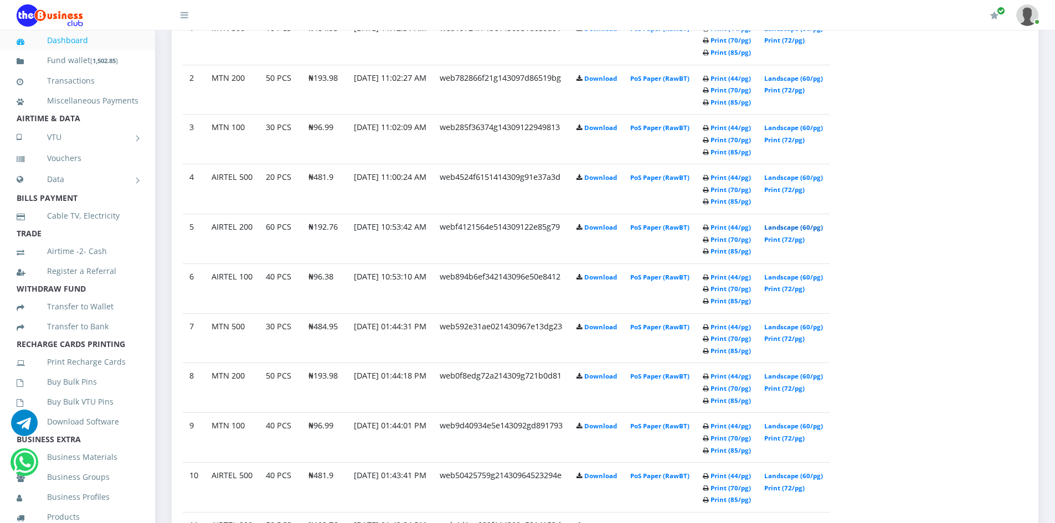
scroll to position [613, 0]
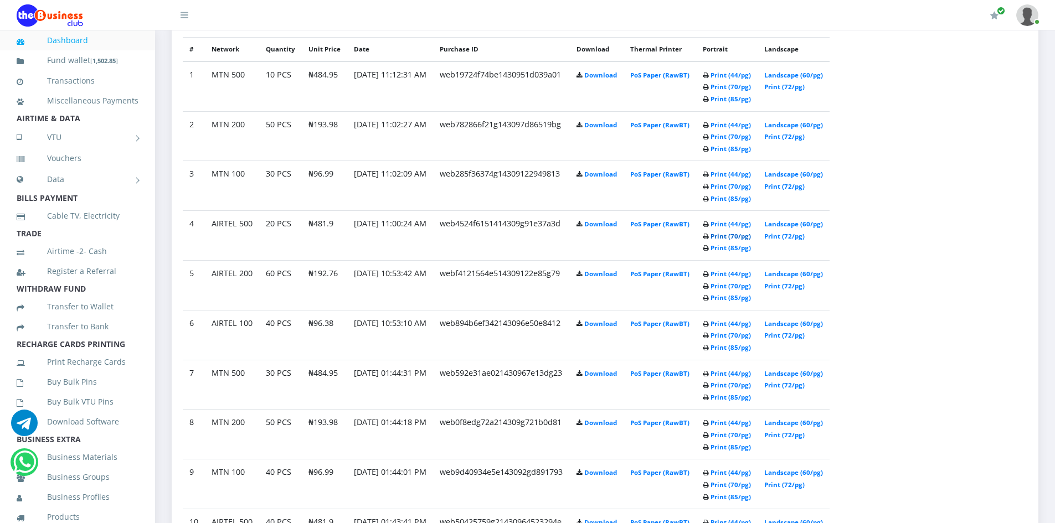
click at [751, 240] on link "Print (70/pg)" at bounding box center [730, 236] width 40 height 8
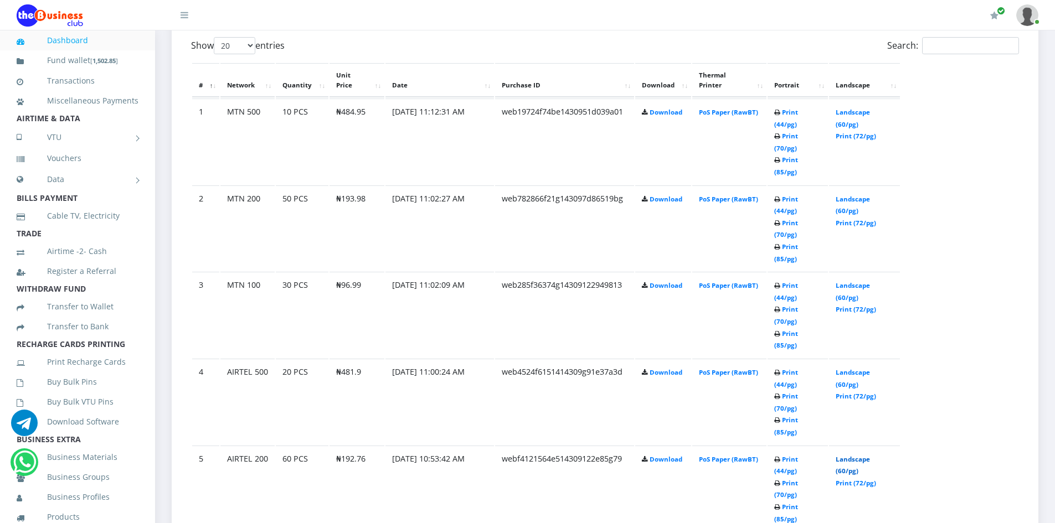
click at [857, 455] on link "Landscape (60/pg)" at bounding box center [853, 465] width 34 height 20
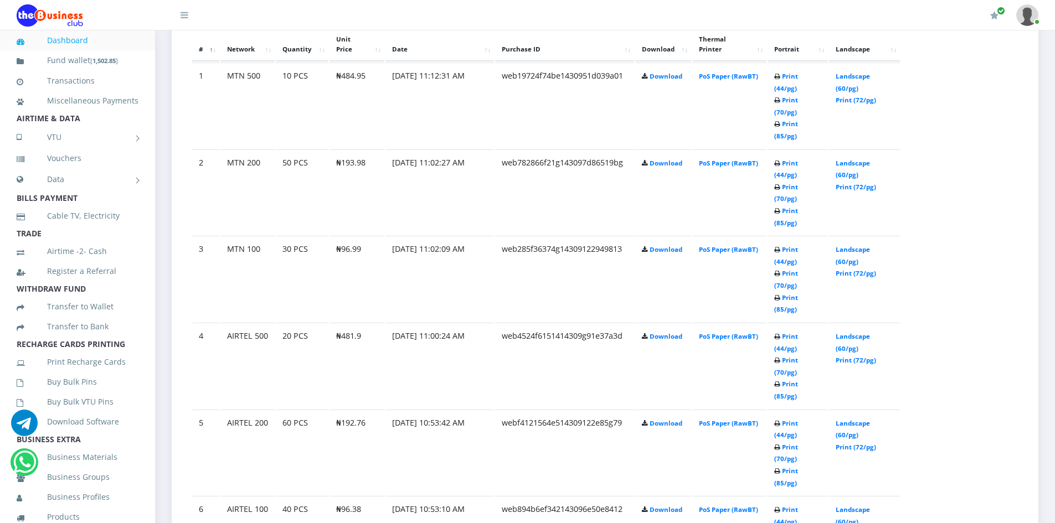
scroll to position [668, 0]
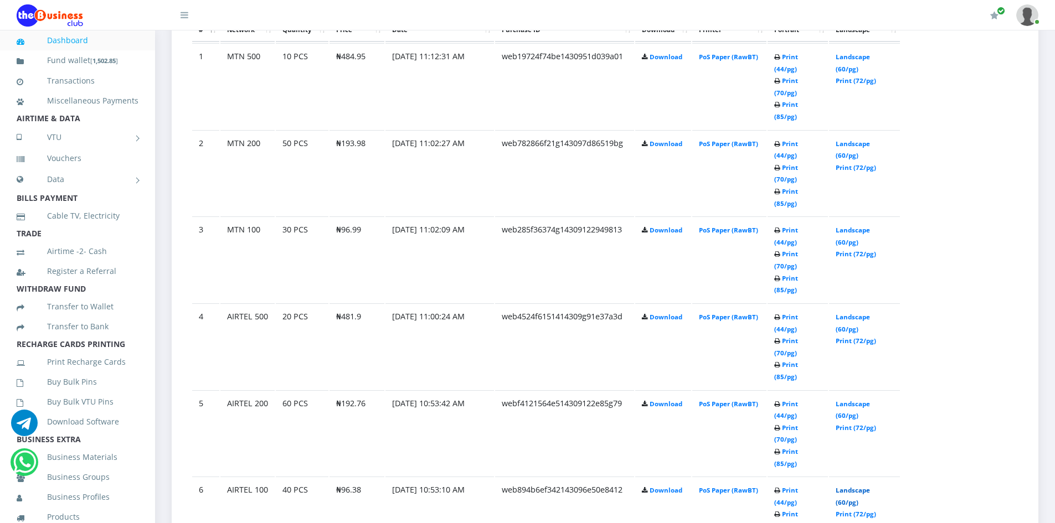
click at [862, 486] on link "Landscape (60/pg)" at bounding box center [853, 496] width 34 height 20
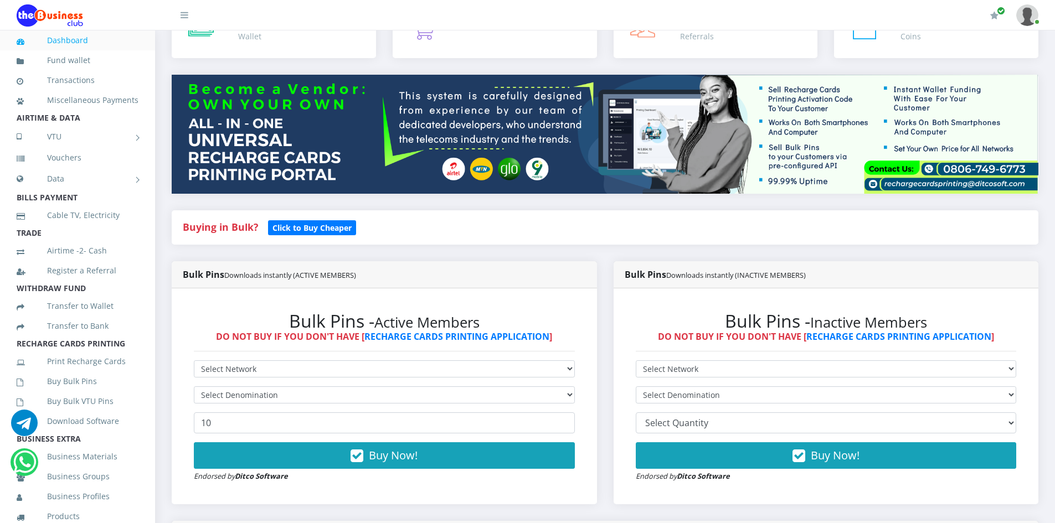
scroll to position [55, 0]
